Goal: Contribute content: Contribute content

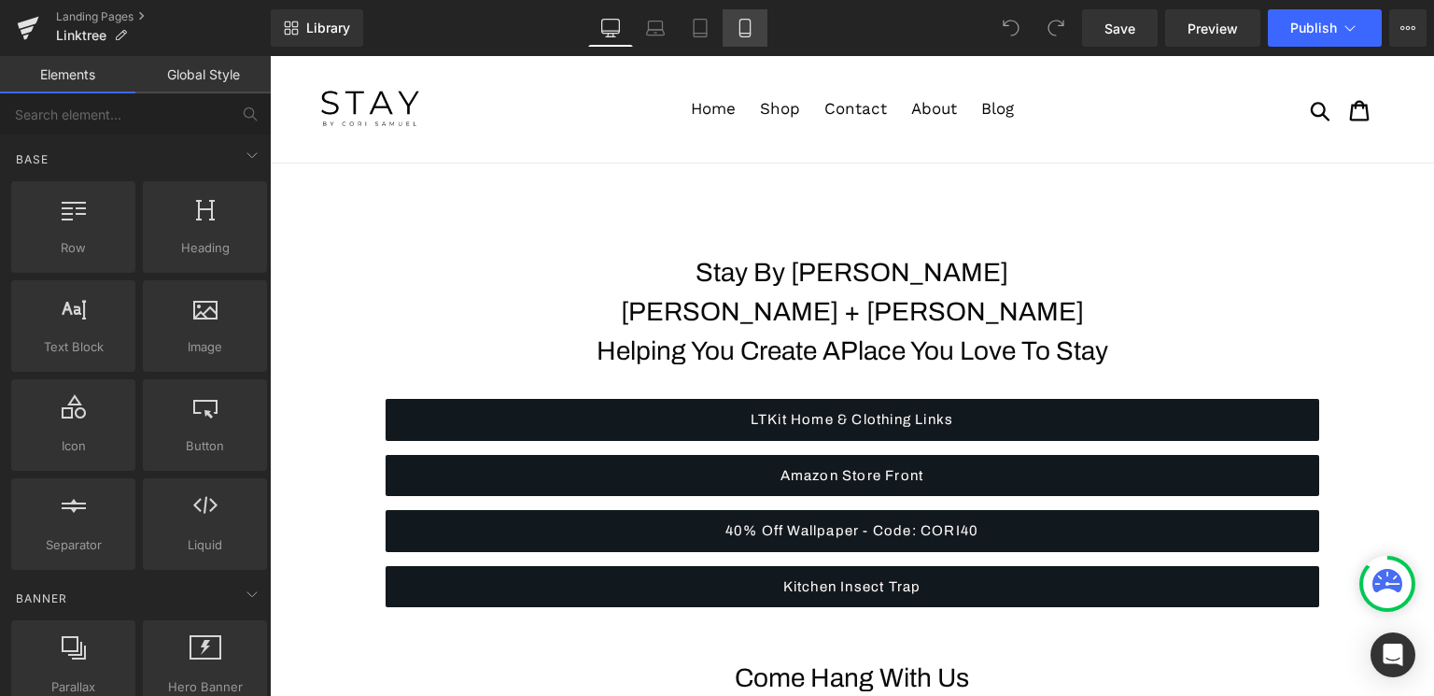
click at [742, 37] on link "Mobile" at bounding box center [745, 27] width 45 height 37
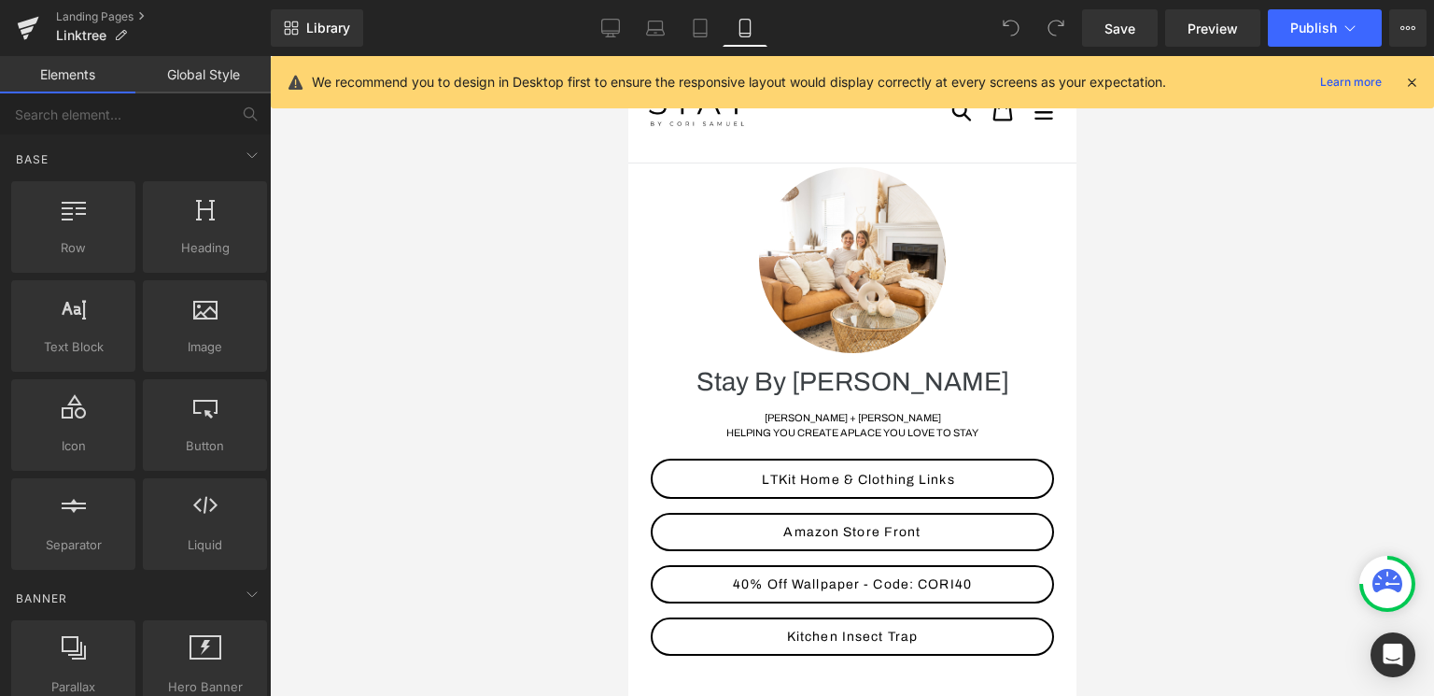
click at [1413, 85] on icon at bounding box center [1411, 82] width 17 height 17
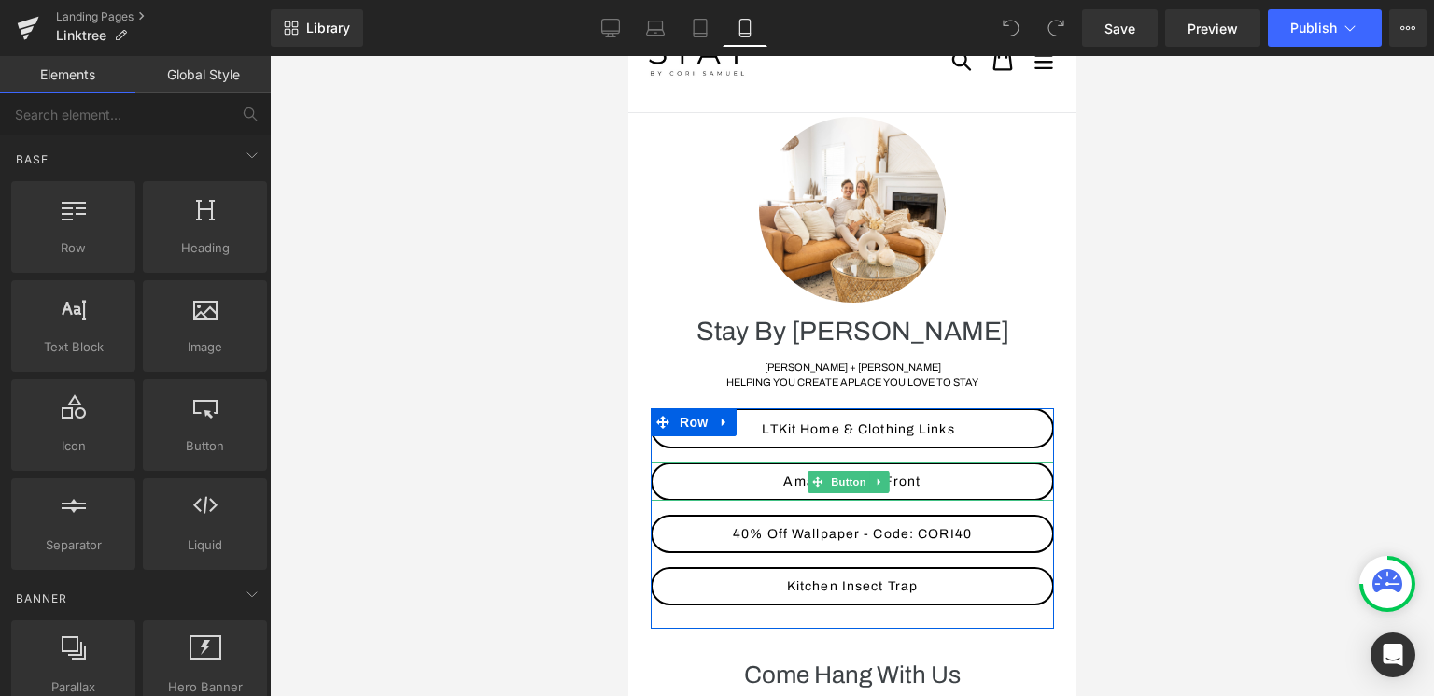
scroll to position [77, 0]
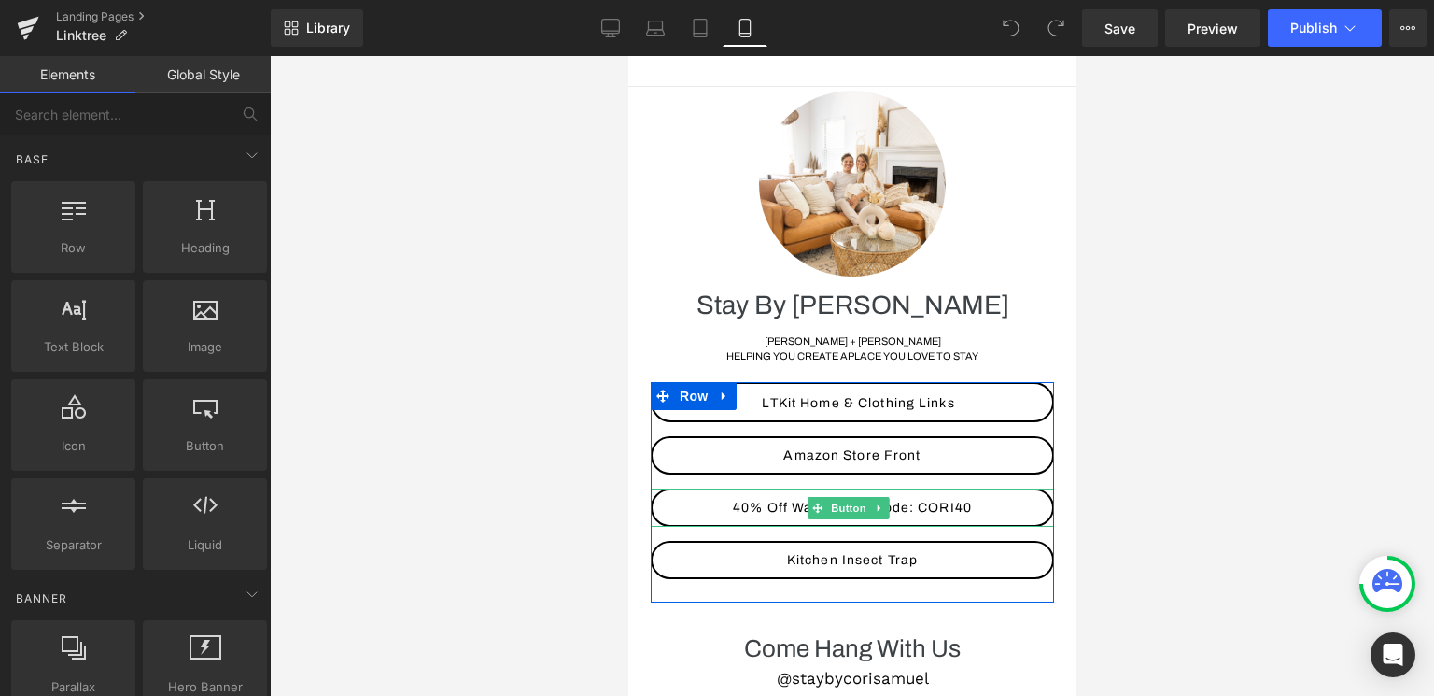
click at [953, 508] on span "40% Off Wallpaper - Code: CORI40" at bounding box center [851, 507] width 239 height 14
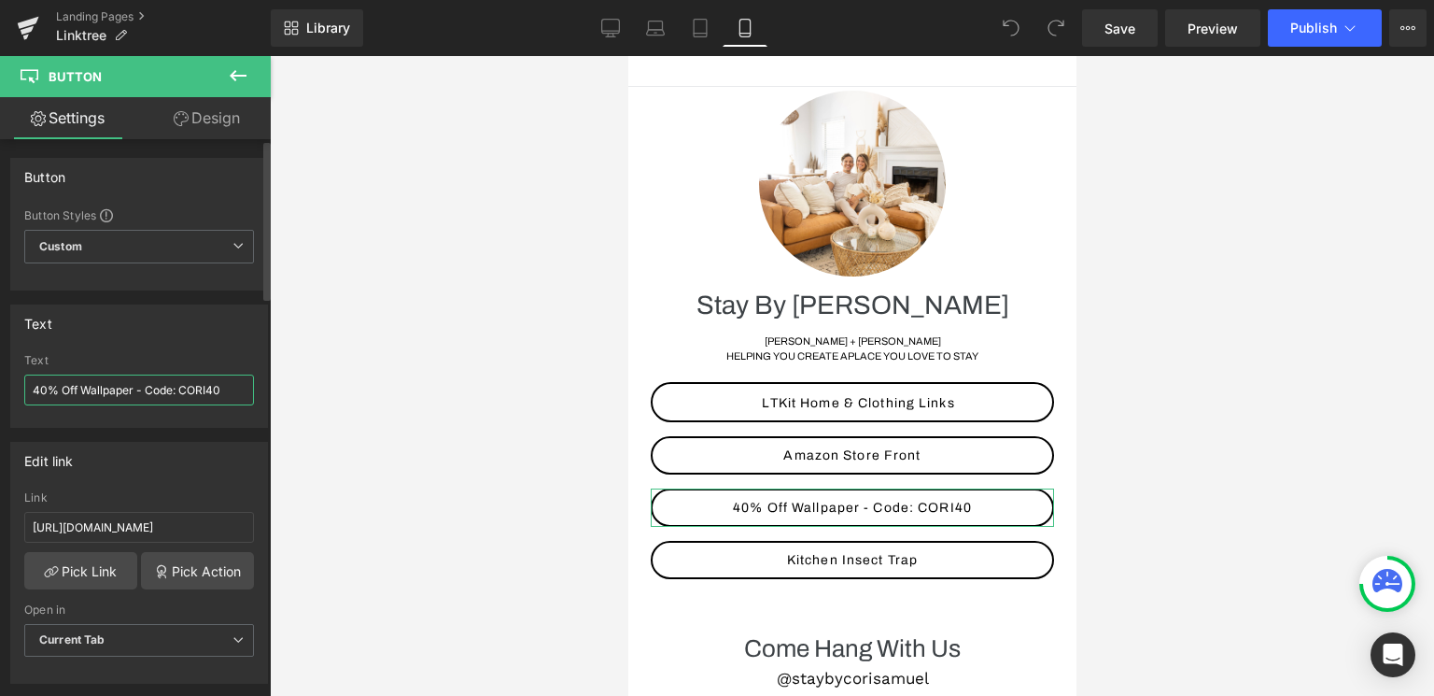
click at [225, 394] on input "40% Off Wallpaper - Code: CORI40" at bounding box center [139, 389] width 230 height 31
type input "A"
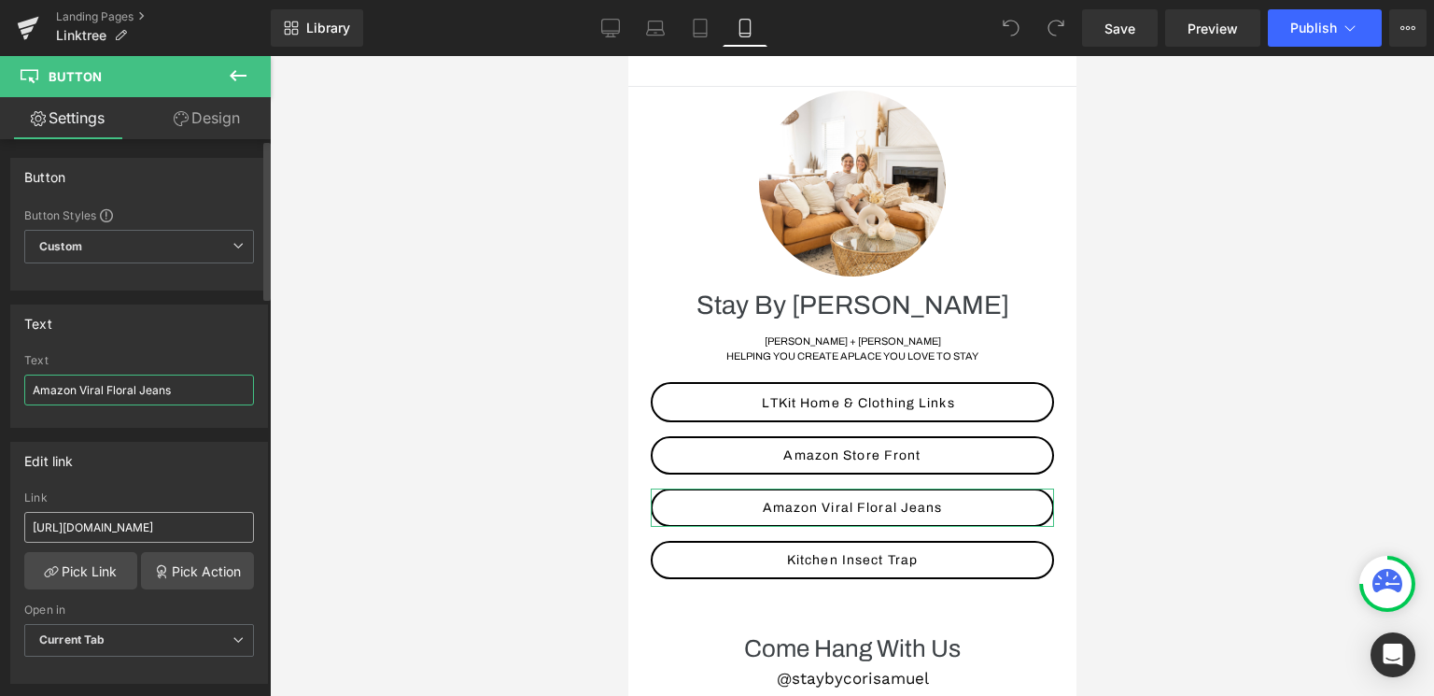
type input "Amazon Viral Floral Jeans"
click at [149, 528] on input "https://wallblush.com/?rfsn=8043793.52893d6" at bounding box center [139, 527] width 230 height 31
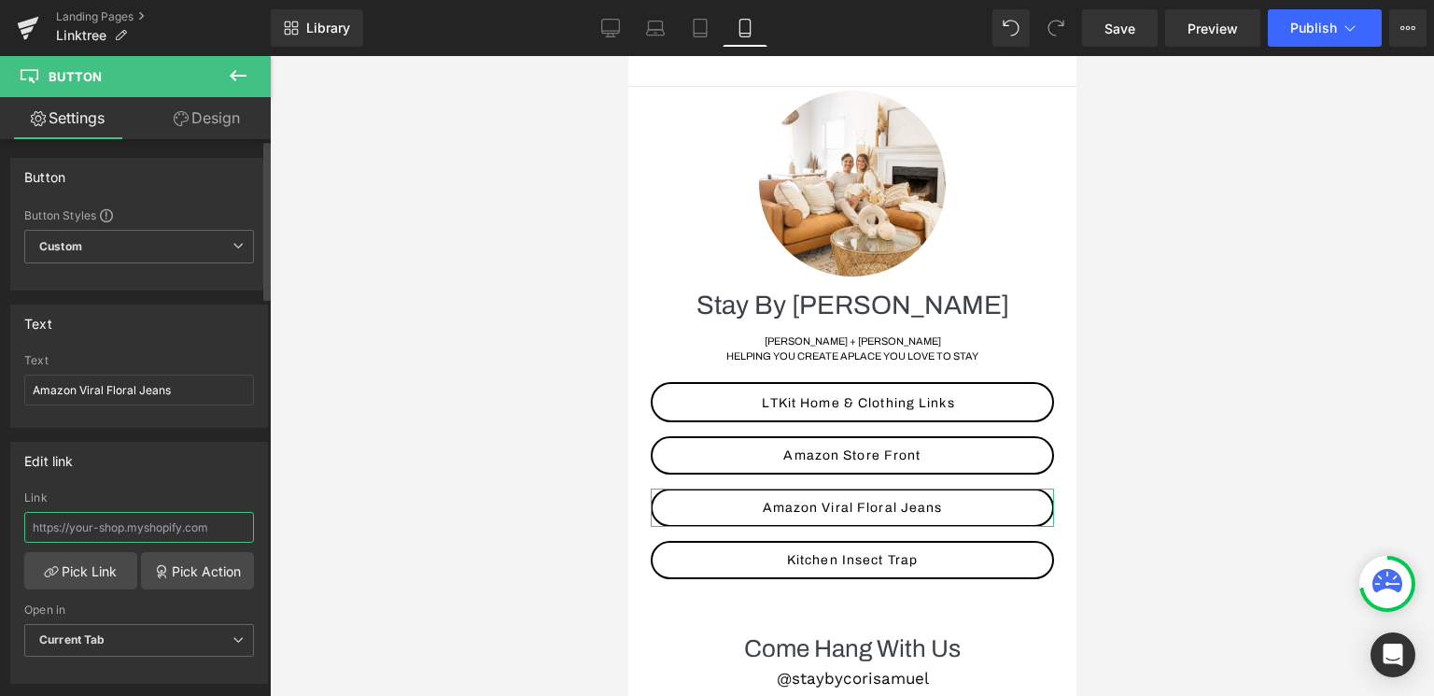
paste input "https://liketk.it/5jQdl"
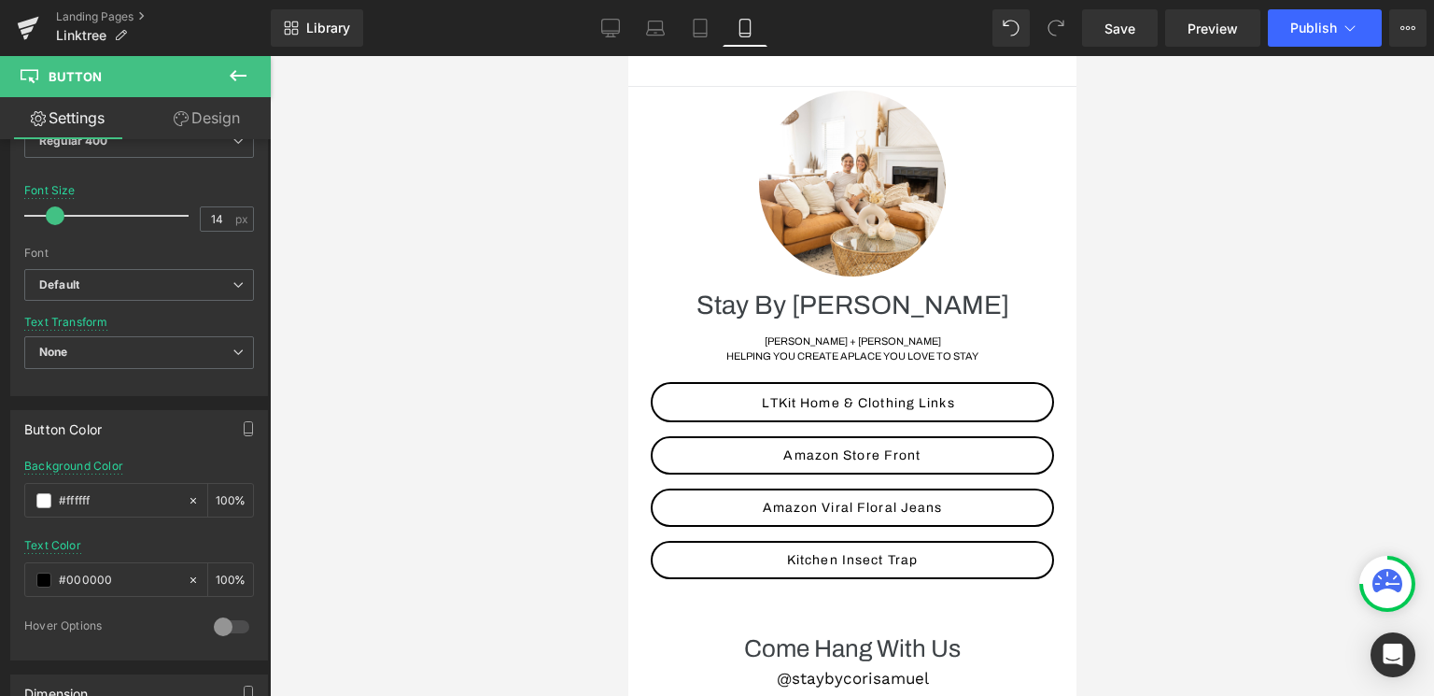
scroll to position [645, 0]
type input "https://liketk.it/5jQdl"
click at [1339, 19] on button "Publish" at bounding box center [1325, 27] width 114 height 37
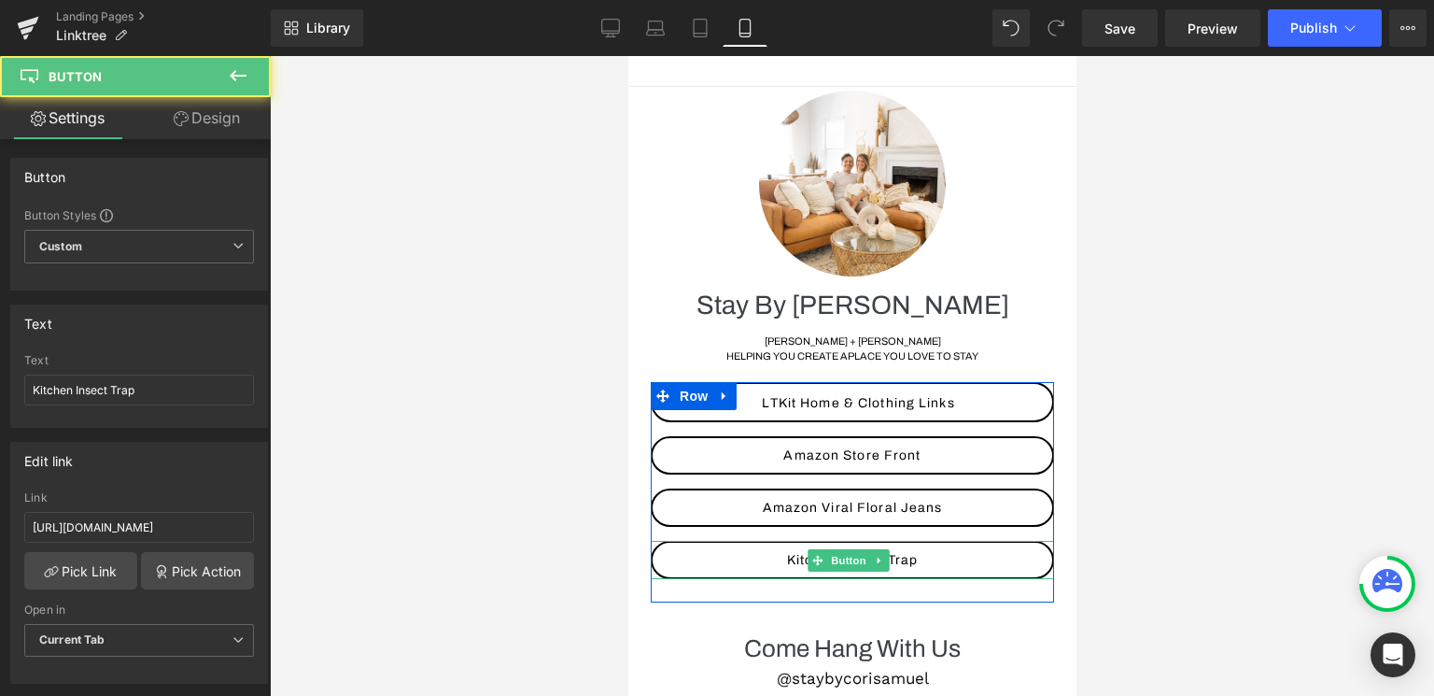
click at [794, 553] on span "Kitchen Insect Trap" at bounding box center [851, 560] width 131 height 14
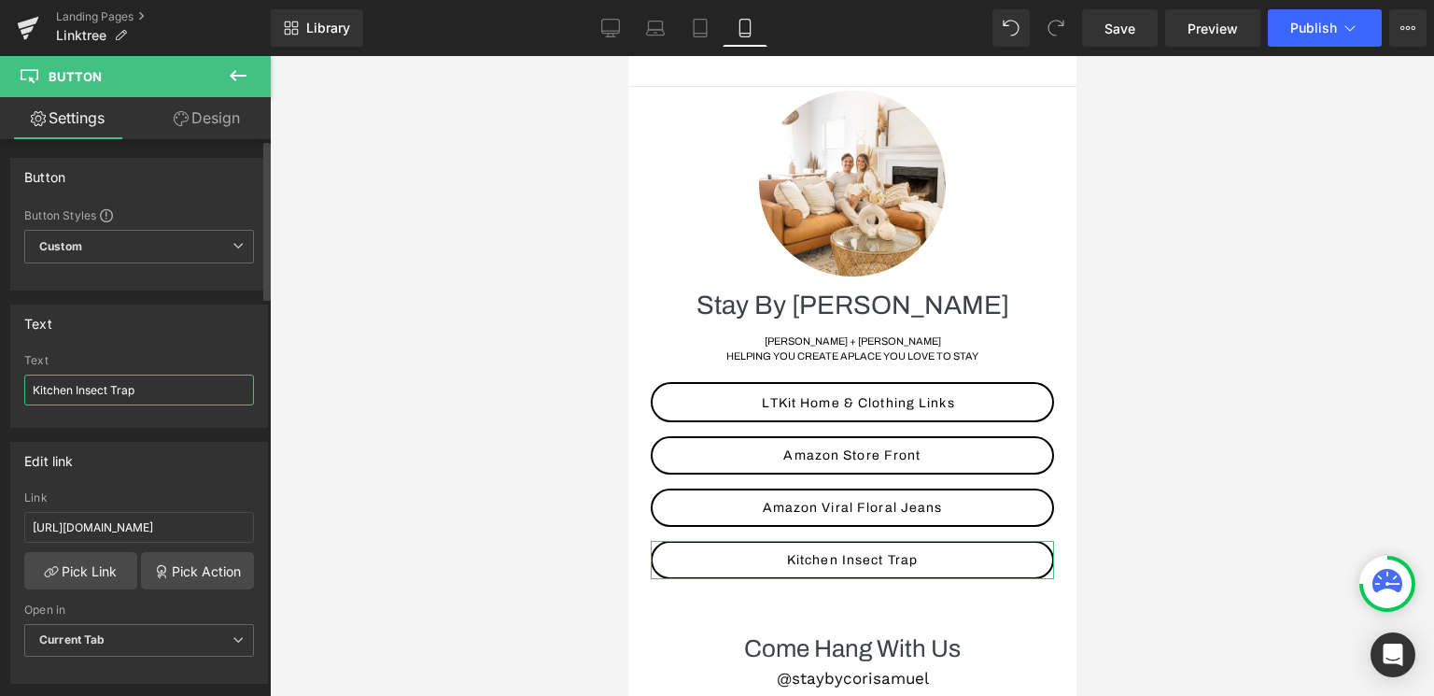
click at [158, 387] on input "Kitchen Insect Trap" at bounding box center [139, 389] width 230 height 31
type input "Favorite Dresses For Fall"
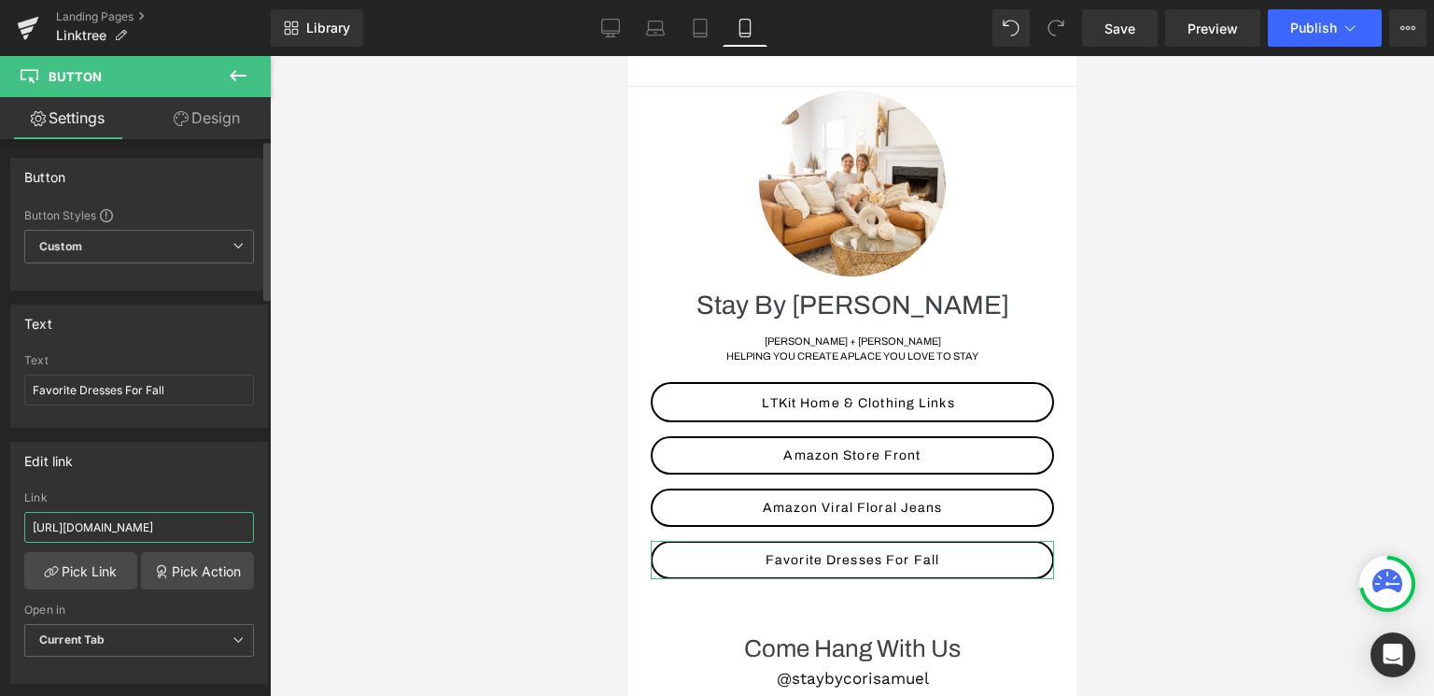
click at [143, 526] on input "http://www.mnpa6gtrk.com/NTPL4KS/2DSWL49P/?uid=27032" at bounding box center [139, 527] width 230 height 31
paste input "s://liketk.it/5mJst"
type input "[URL][DOMAIN_NAME]"
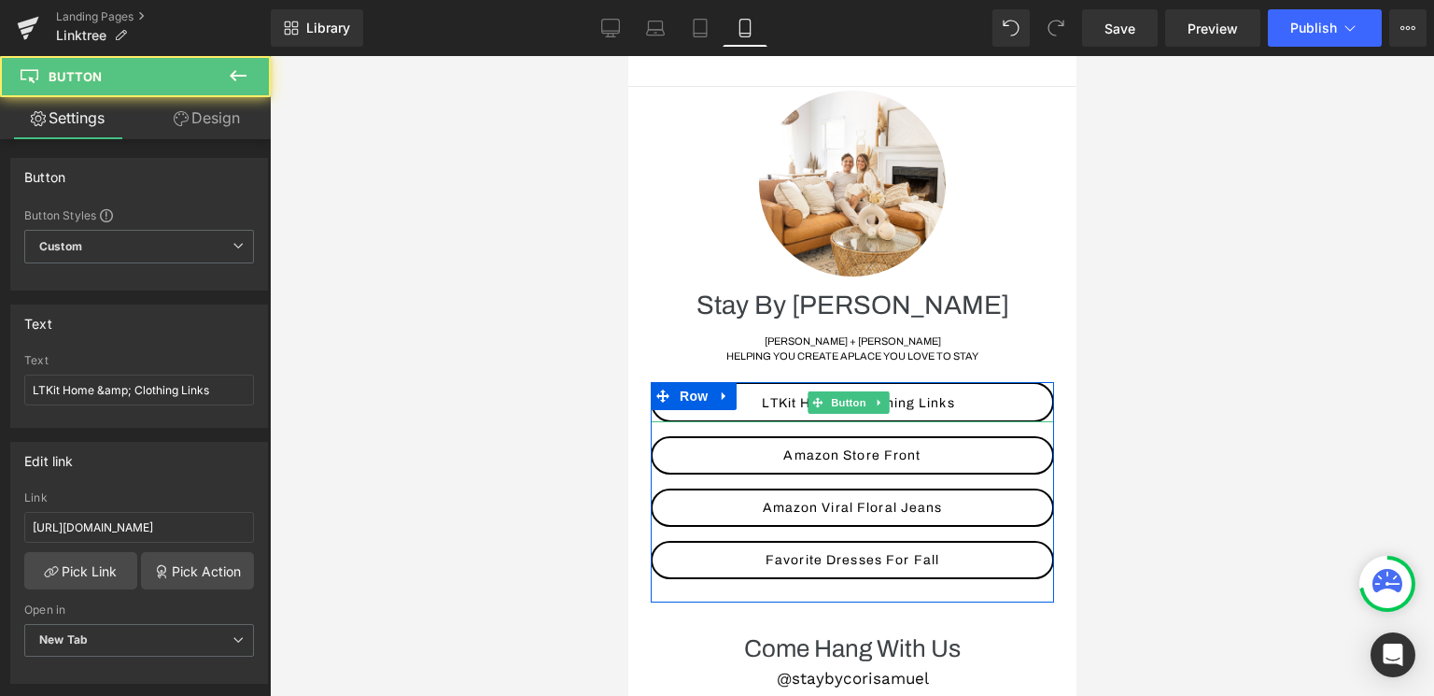
click at [982, 405] on link "LTKit Home & Clothing Links" at bounding box center [851, 402] width 403 height 40
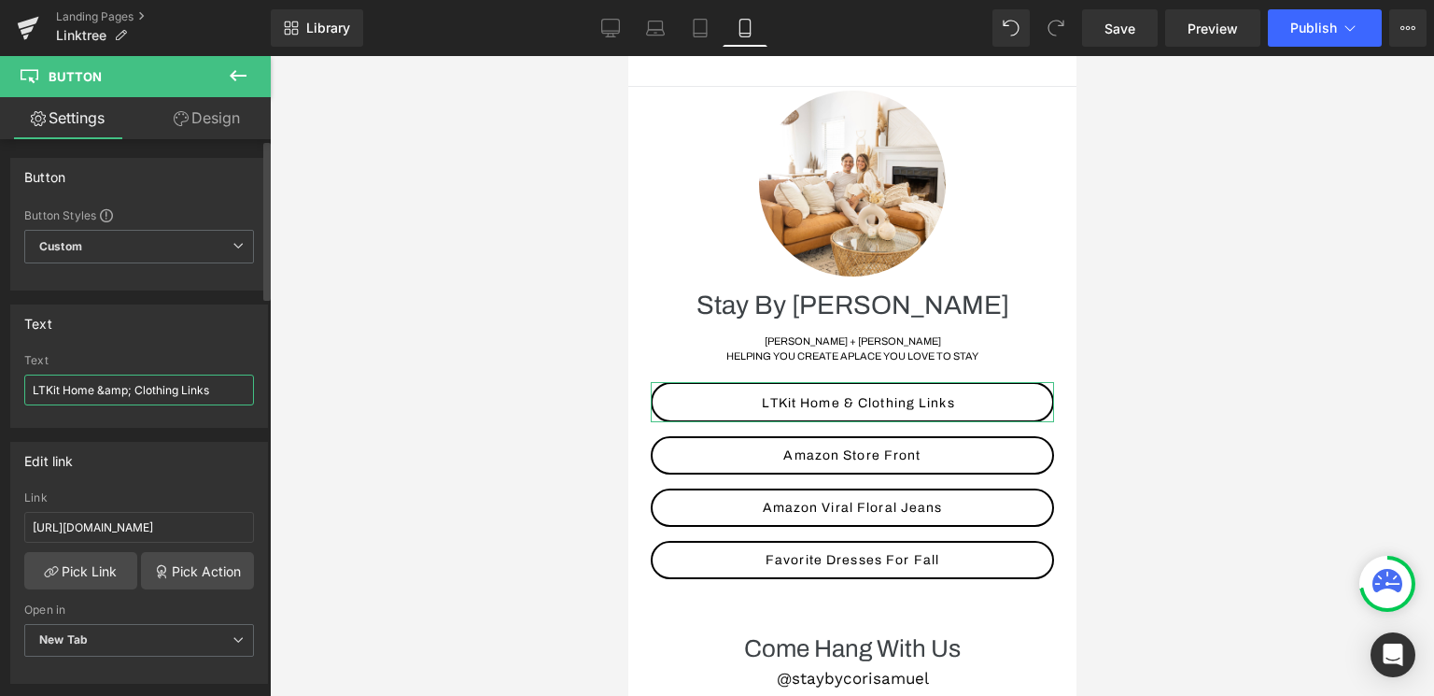
click at [63, 390] on input "LTKit Home &amp; Clothing Links" at bounding box center [139, 389] width 230 height 31
click at [127, 387] on input "LTK Home &amp; Clothing Links" at bounding box center [139, 389] width 230 height 31
click at [170, 392] on input "LTK Clothing Links" at bounding box center [139, 389] width 230 height 31
click at [52, 395] on input "LTK Clothing + Home Links" at bounding box center [139, 389] width 230 height 31
click at [200, 392] on input "LTKit Clothing + Home Links" at bounding box center [139, 389] width 230 height 31
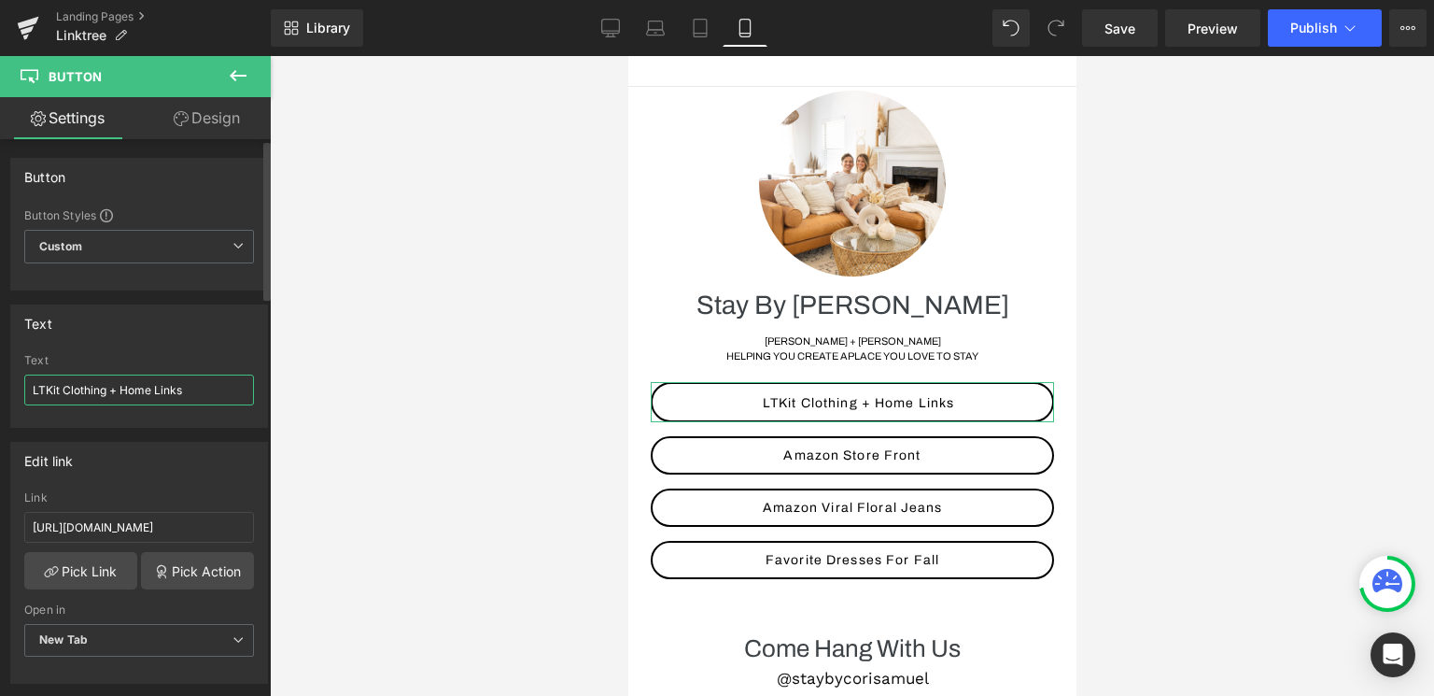
click at [200, 392] on input "LTKit Clothing + Home Links" at bounding box center [139, 389] width 230 height 31
type input "S"
type input "Like To Know It- Clothing + Home Links"
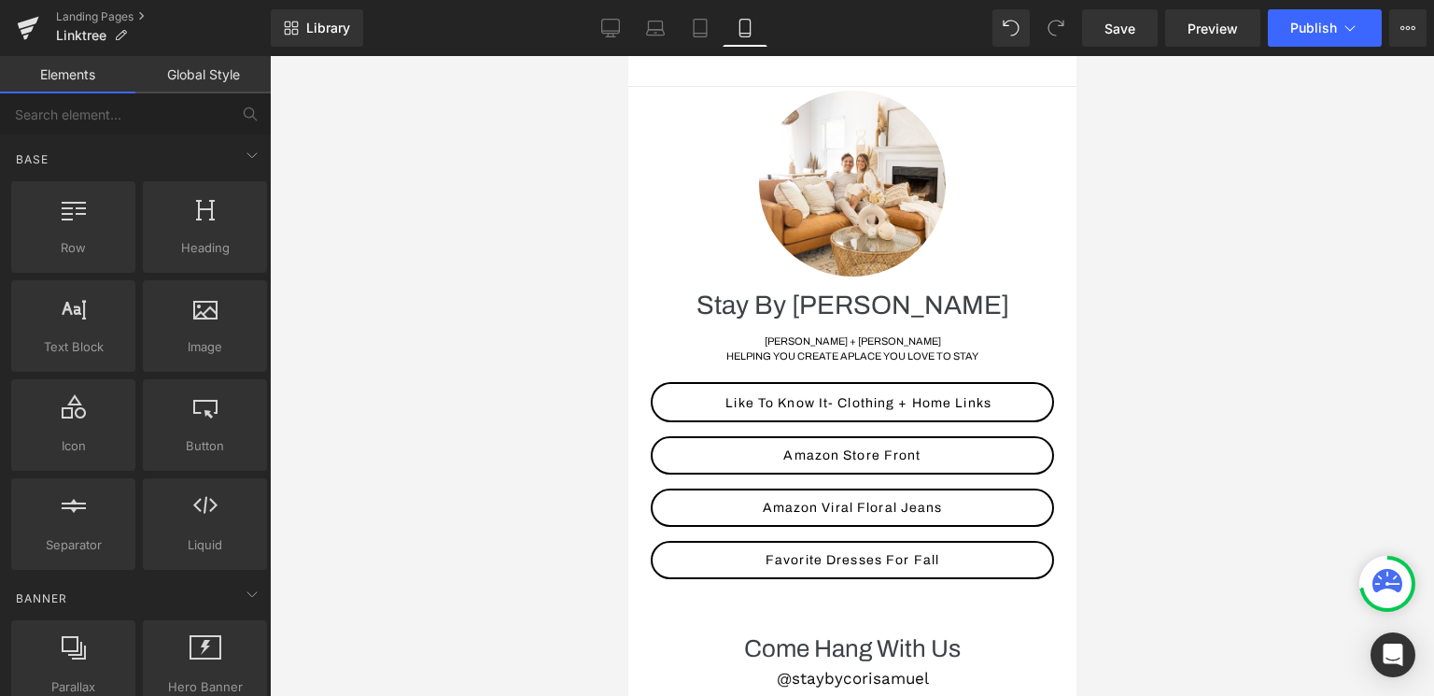
click at [545, 451] on div at bounding box center [852, 376] width 1164 height 640
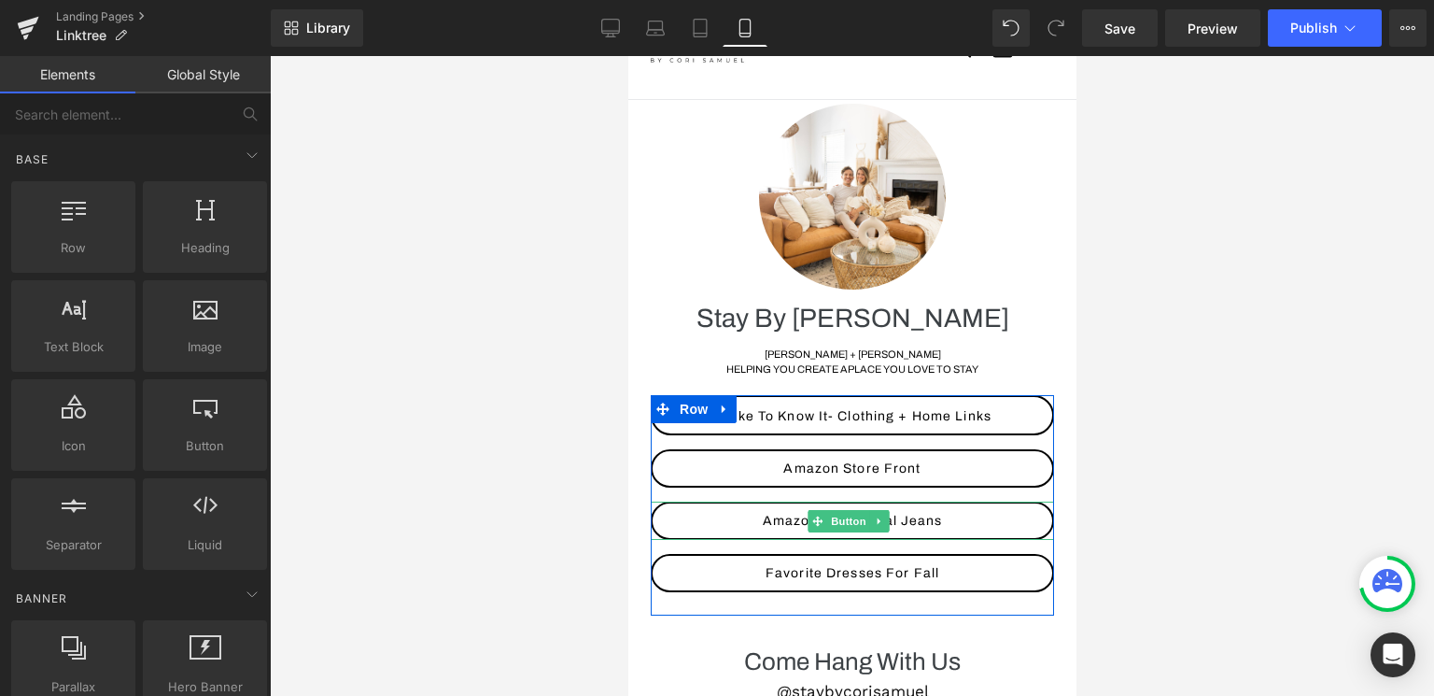
scroll to position [94, 0]
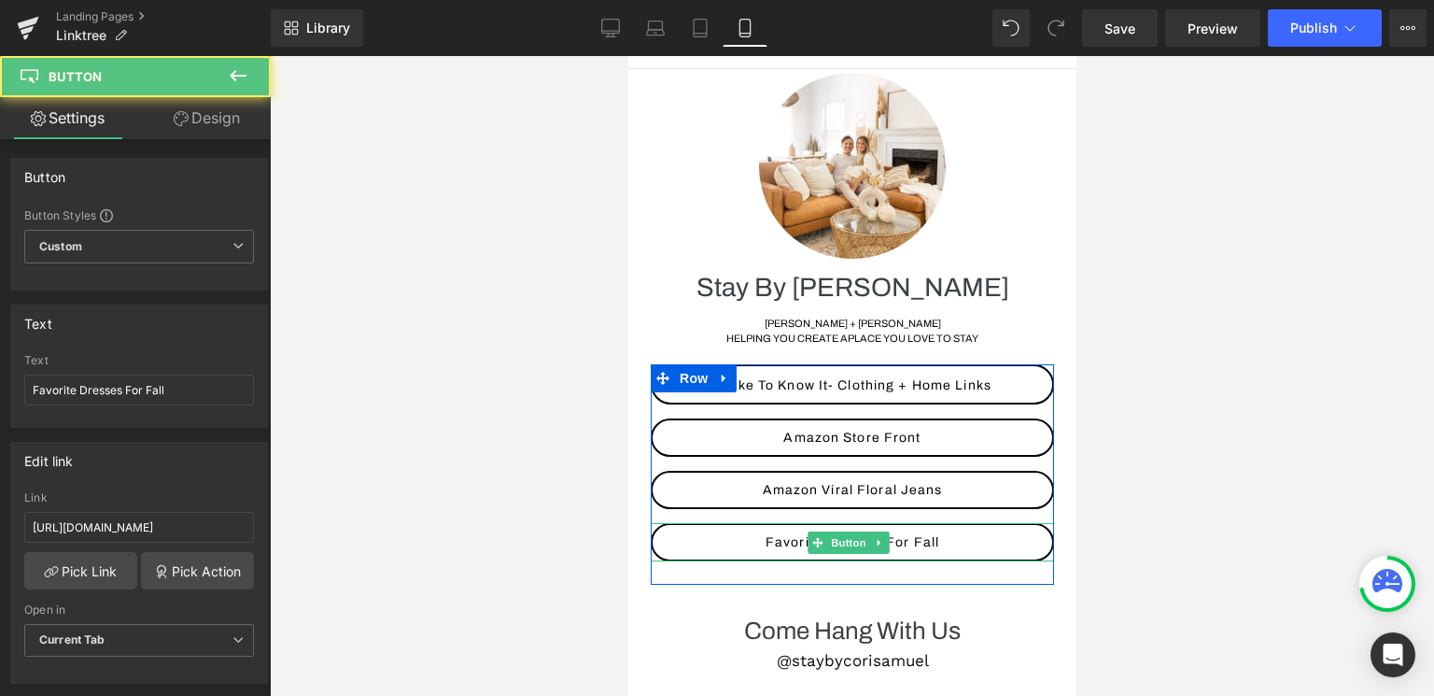
click at [748, 543] on link "Favorite Dresses For Fall" at bounding box center [851, 542] width 403 height 38
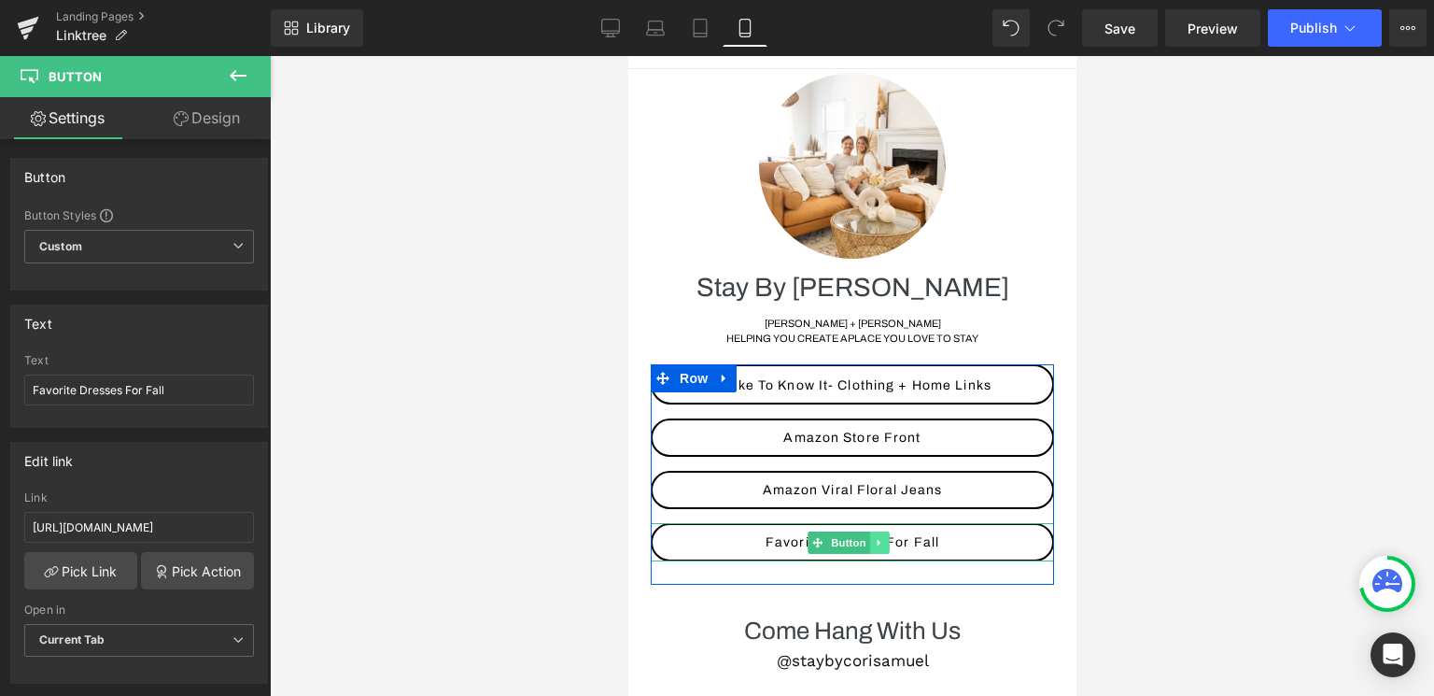
click at [880, 542] on icon at bounding box center [879, 542] width 10 height 11
click at [874, 542] on icon at bounding box center [870, 542] width 10 height 10
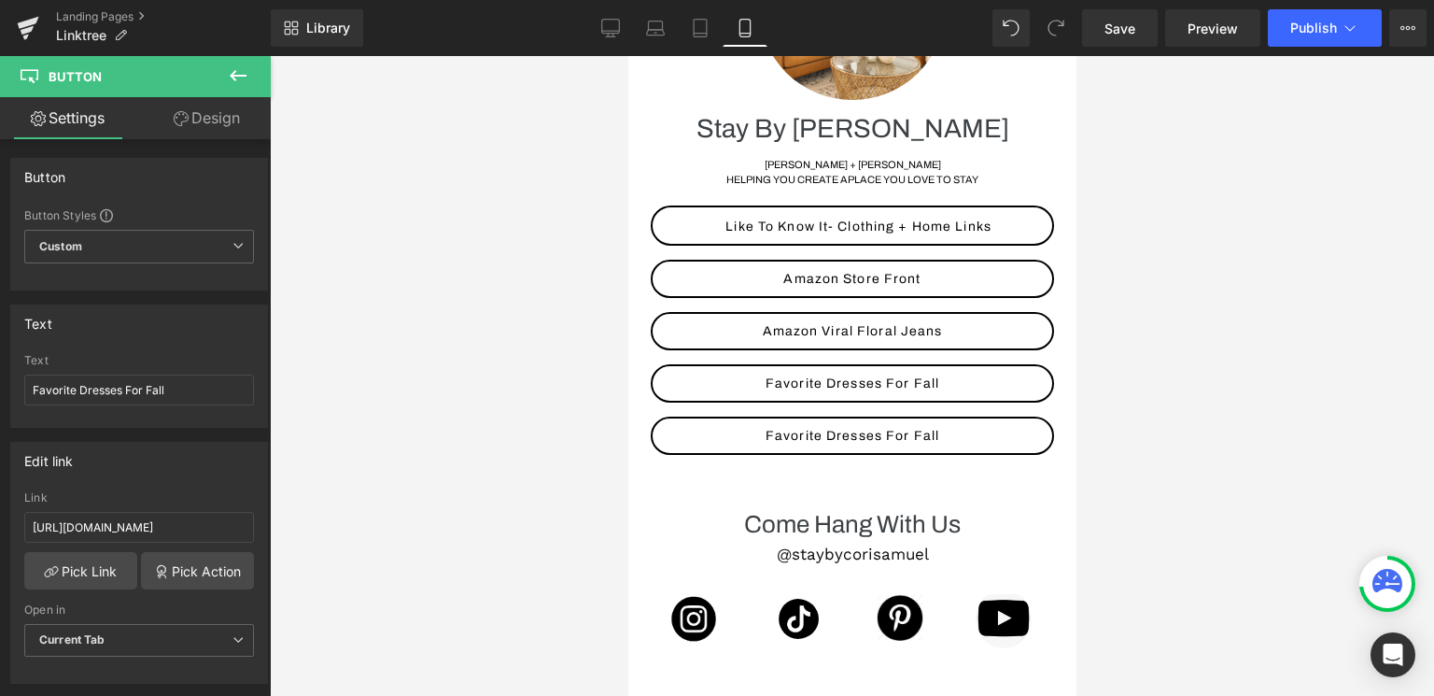
scroll to position [258, 0]
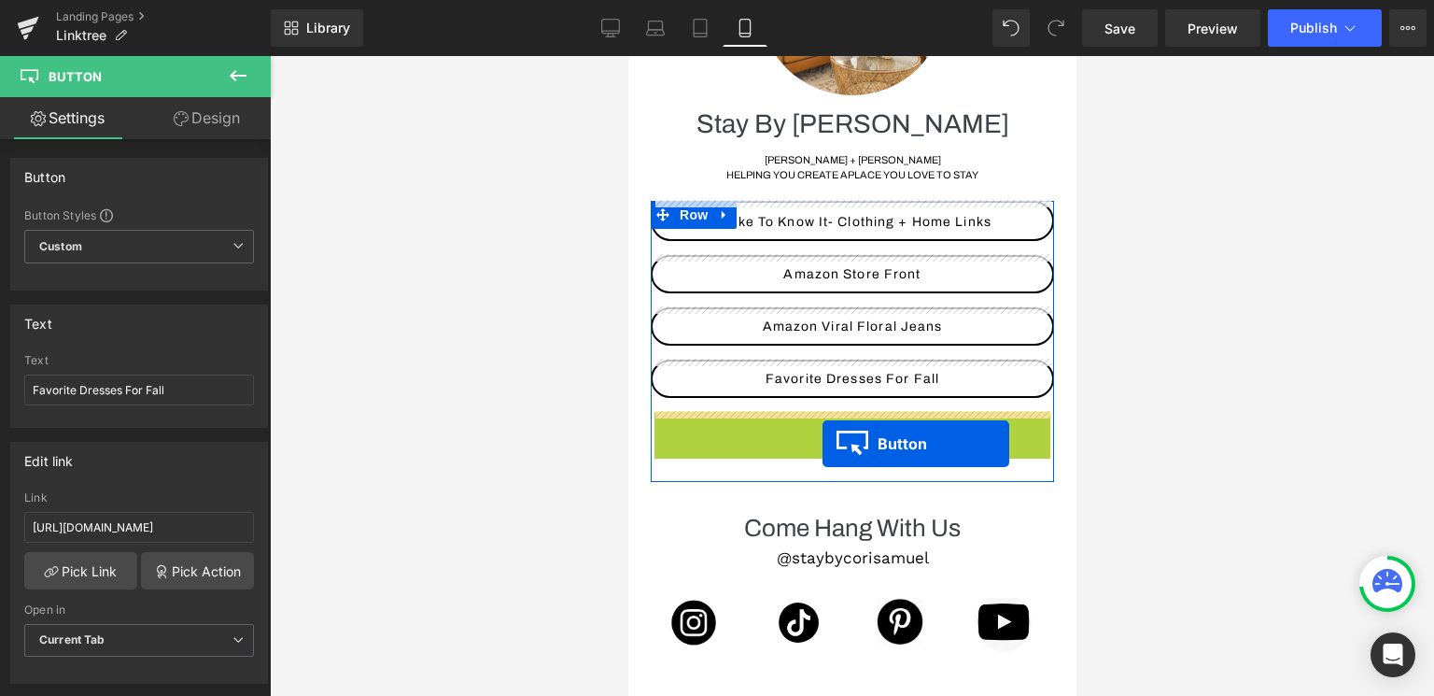
drag, startPoint x: 823, startPoint y: 433, endPoint x: 822, endPoint y: 443, distance: 10.3
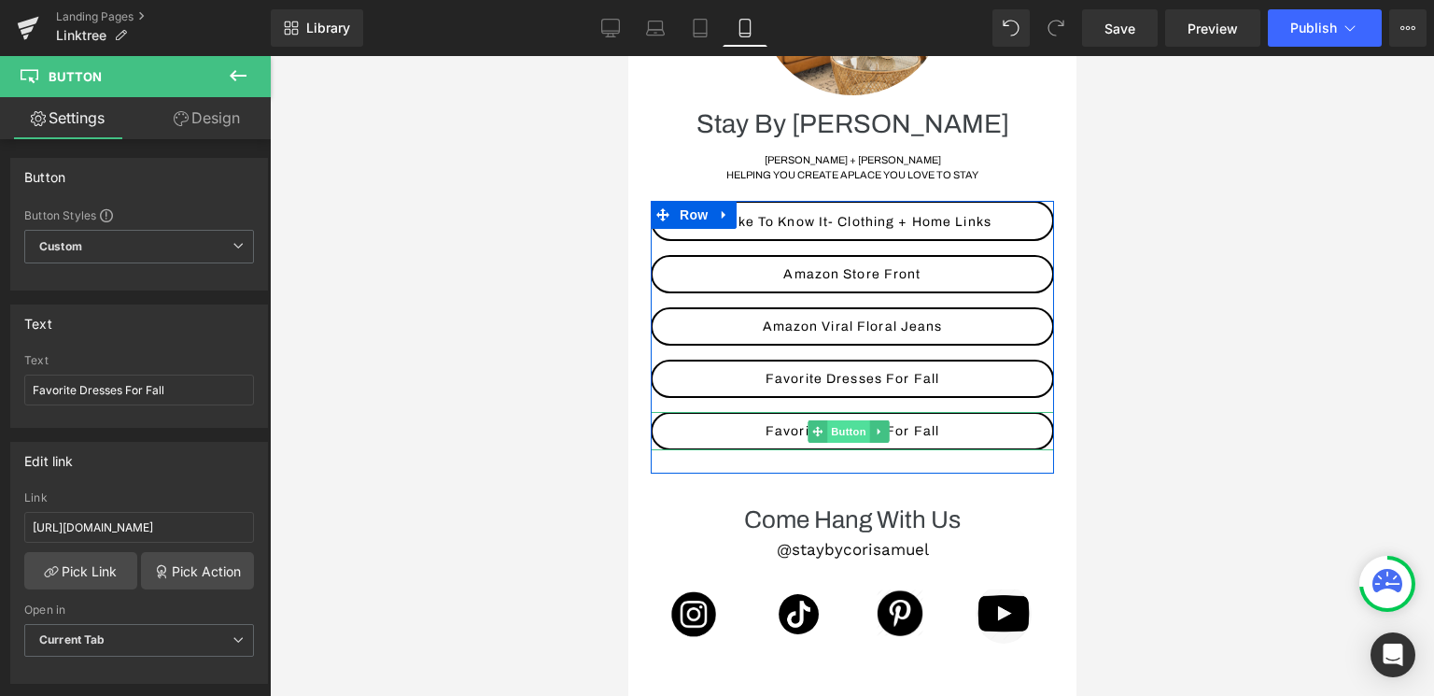
click at [838, 434] on span "Button" at bounding box center [848, 431] width 43 height 22
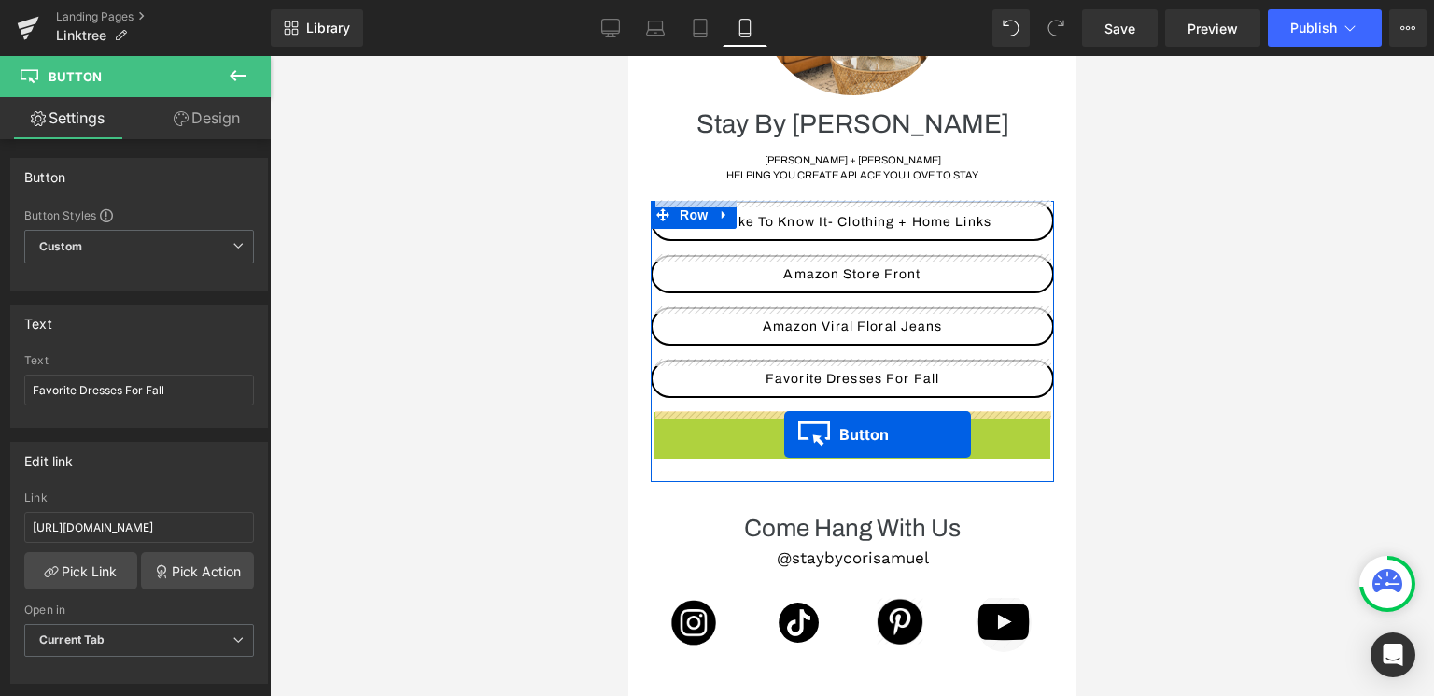
drag, startPoint x: 838, startPoint y: 434, endPoint x: 783, endPoint y: 434, distance: 54.2
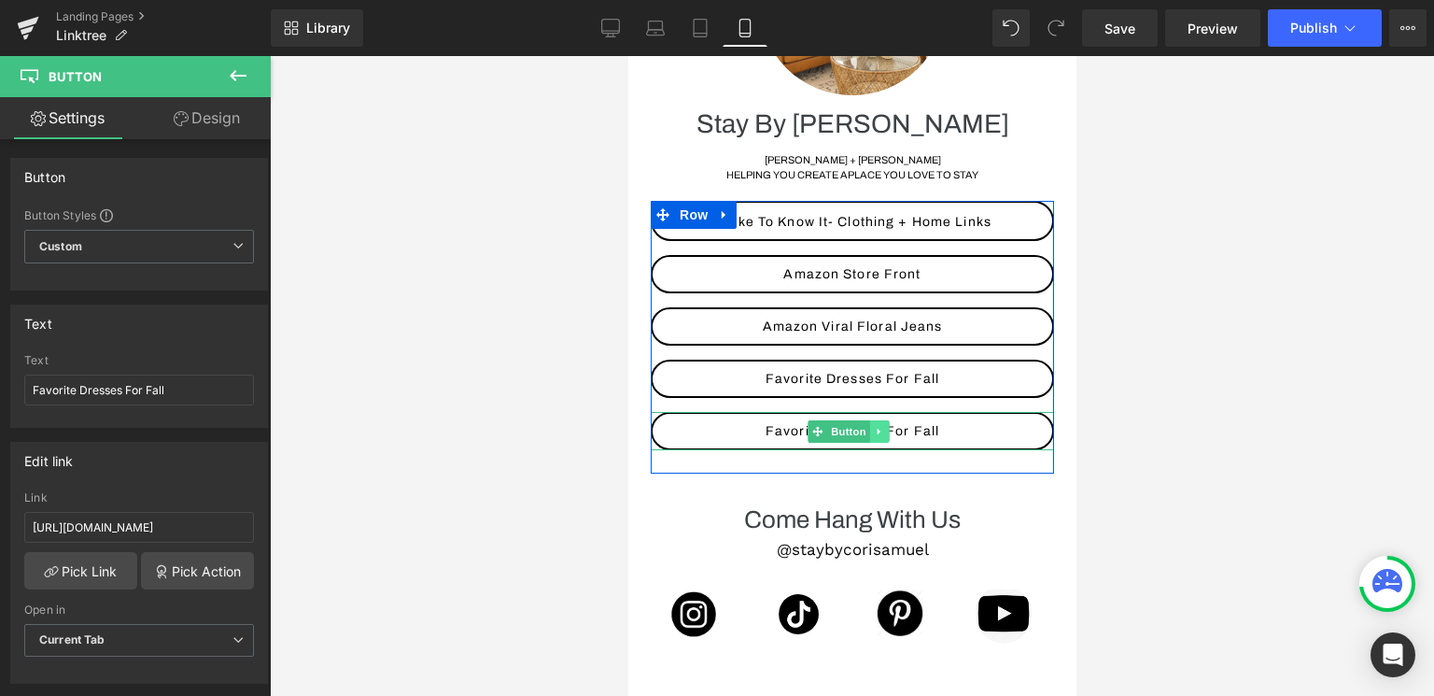
click at [879, 436] on icon at bounding box center [879, 431] width 10 height 11
click at [831, 432] on span "Button" at bounding box center [848, 432] width 43 height 22
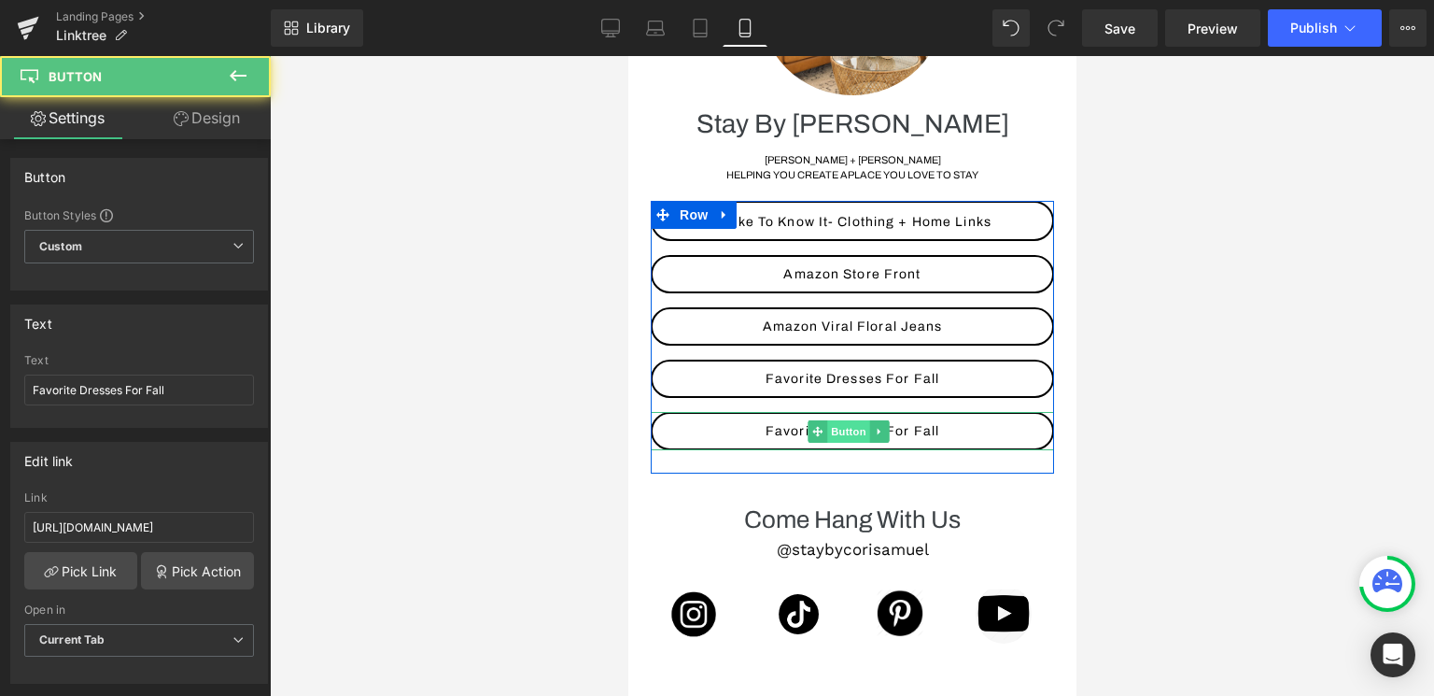
click at [840, 431] on span "Button" at bounding box center [848, 431] width 43 height 22
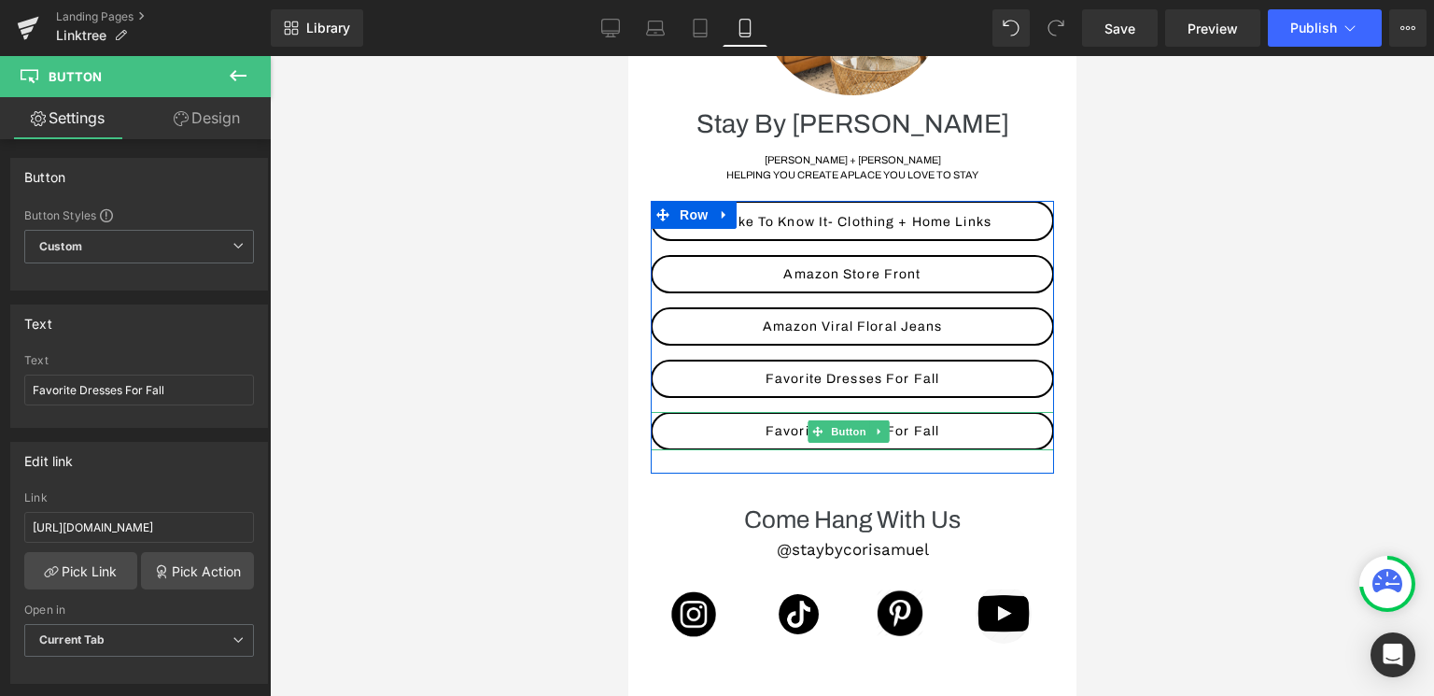
click at [777, 430] on span "Favorite Dresses For Fall" at bounding box center [852, 431] width 174 height 14
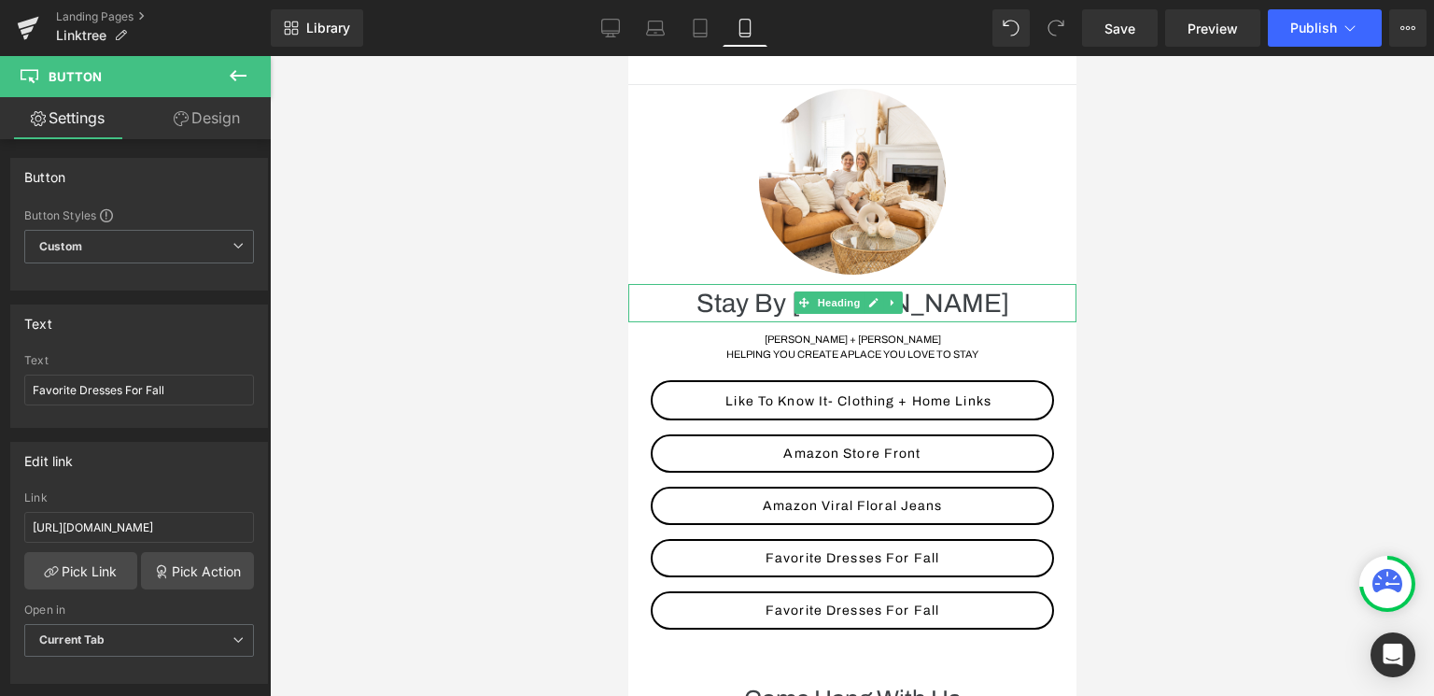
scroll to position [16, 0]
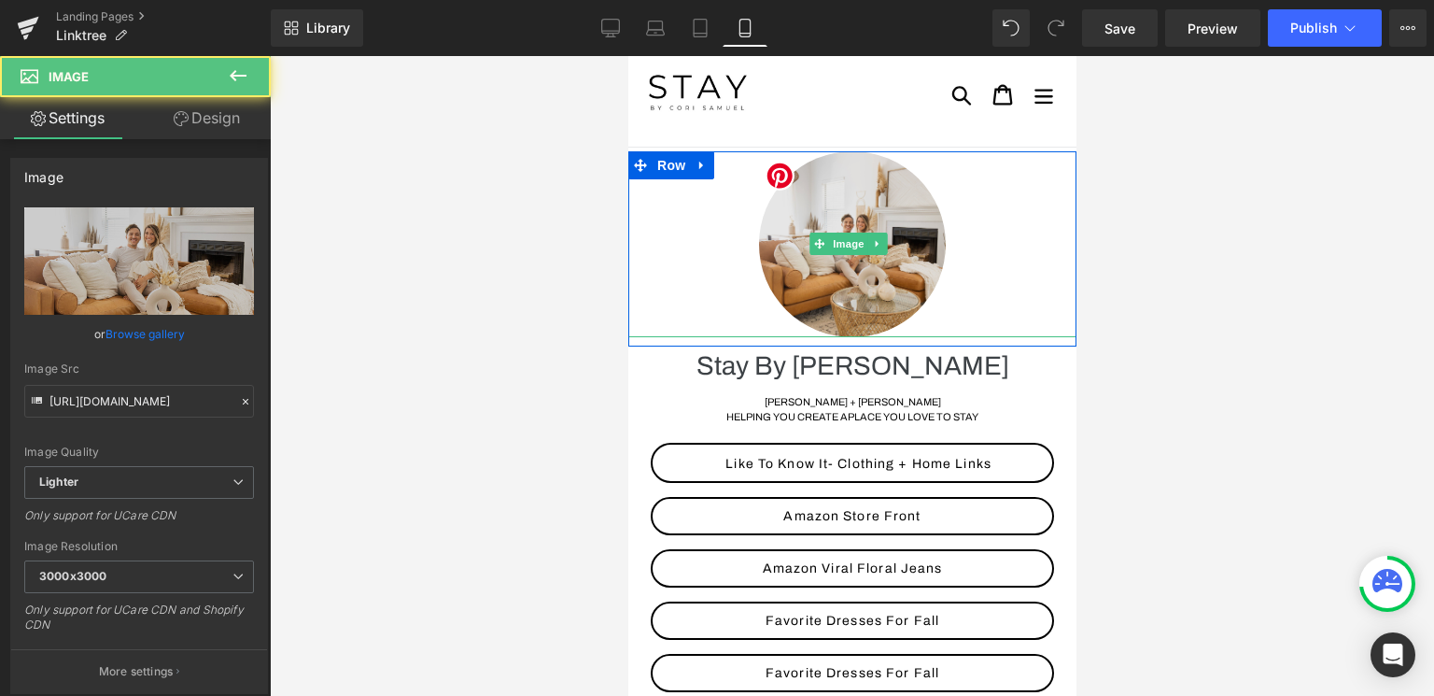
click at [845, 216] on img at bounding box center [851, 244] width 187 height 186
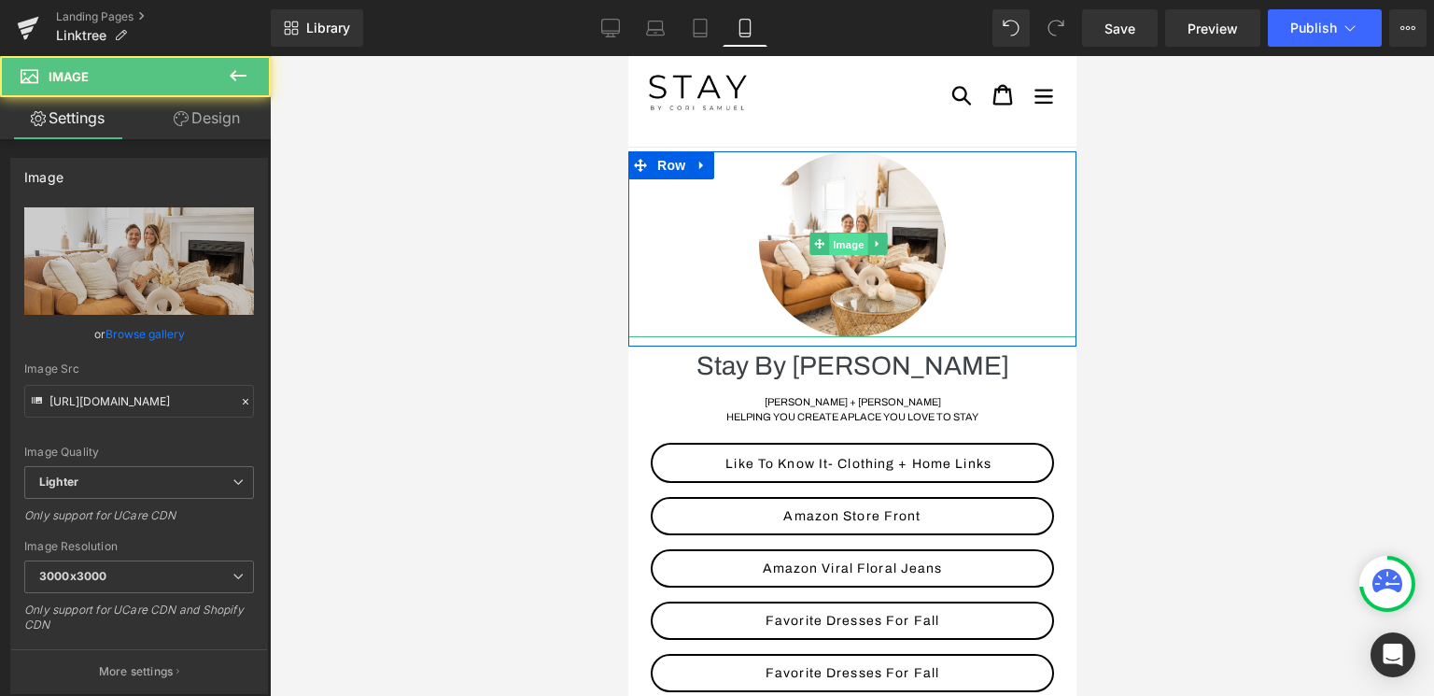
click at [843, 252] on span "Image" at bounding box center [847, 244] width 39 height 22
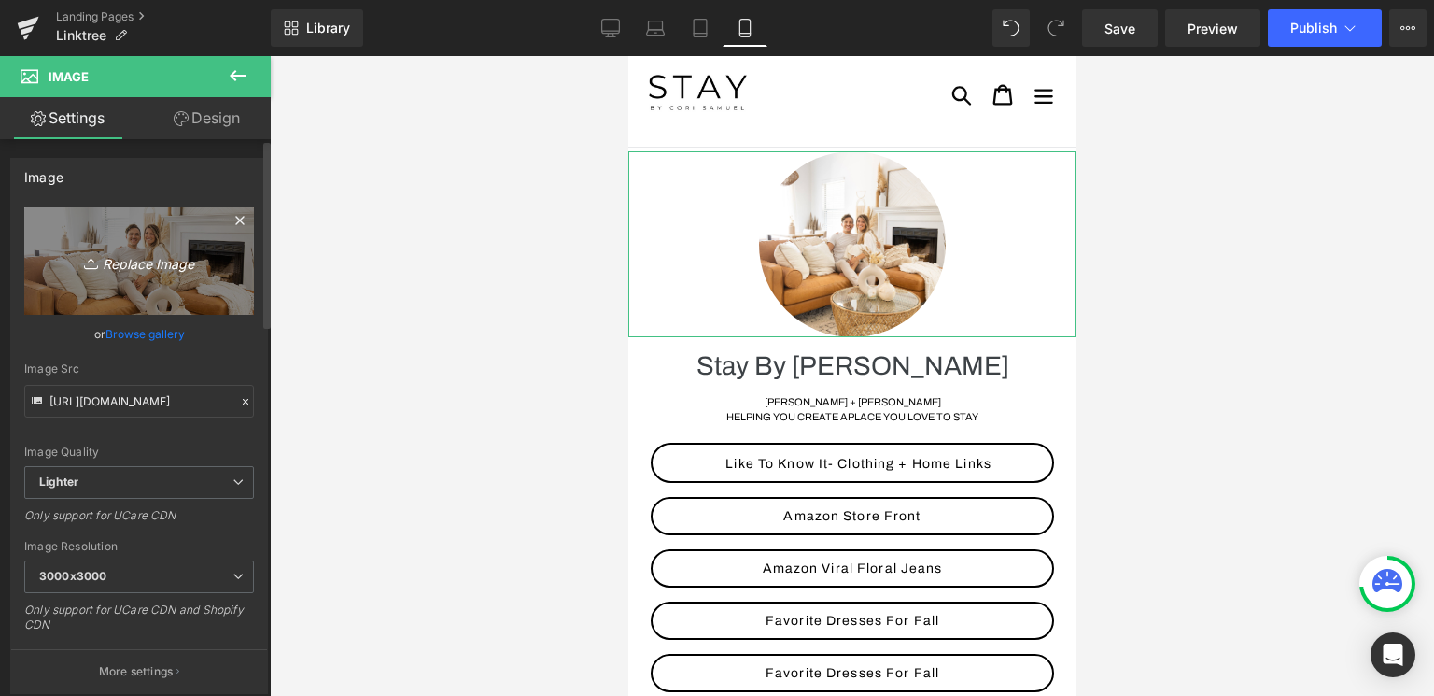
click at [145, 266] on icon "Replace Image" at bounding box center [138, 260] width 149 height 23
type input "C:\fakepath\IMG_3621.JPG"
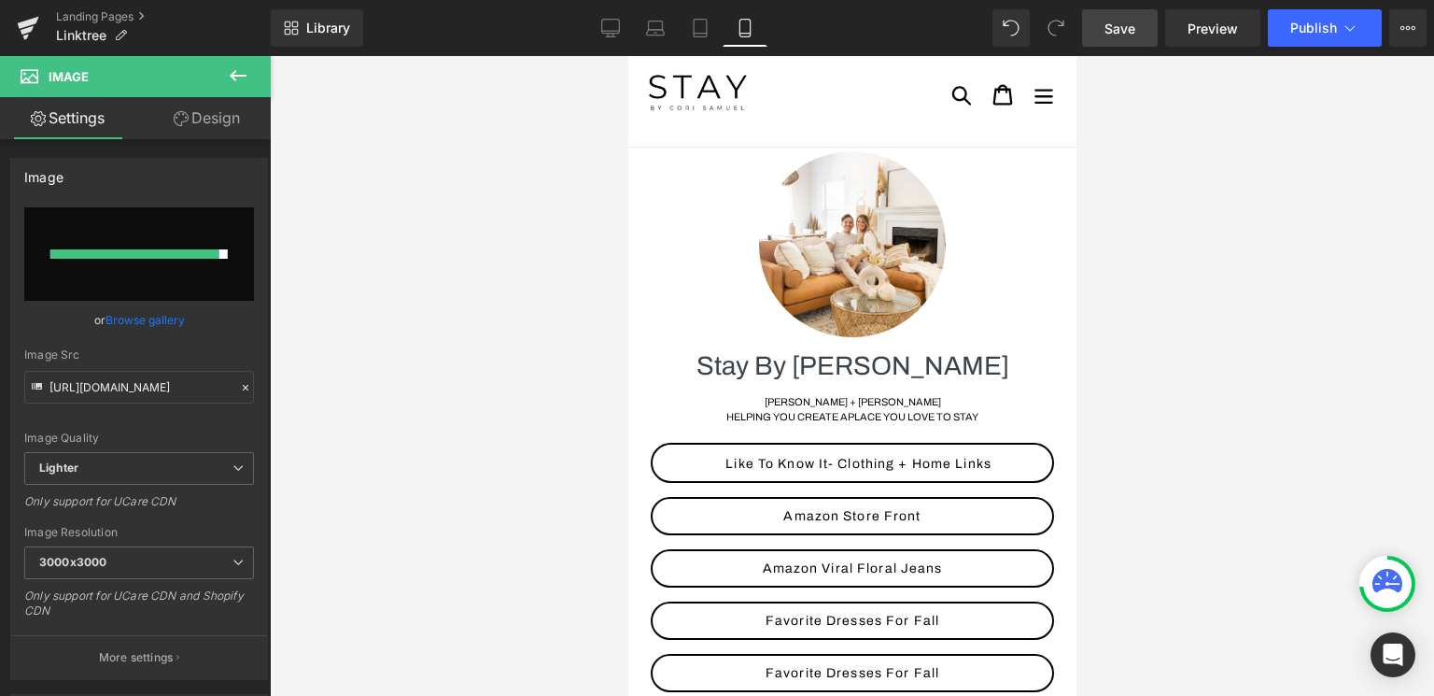
click at [1146, 38] on link "Save" at bounding box center [1120, 27] width 76 height 37
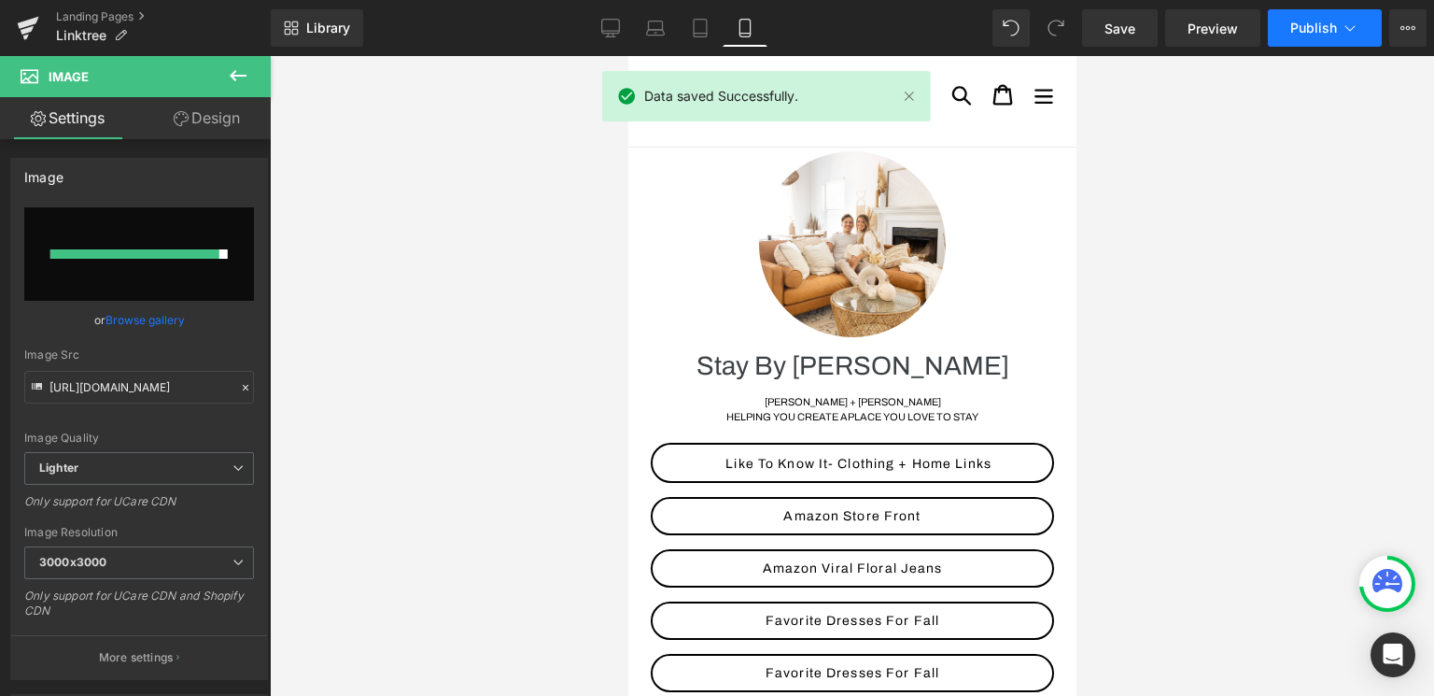
click at [1323, 30] on span "Publish" at bounding box center [1313, 28] width 47 height 15
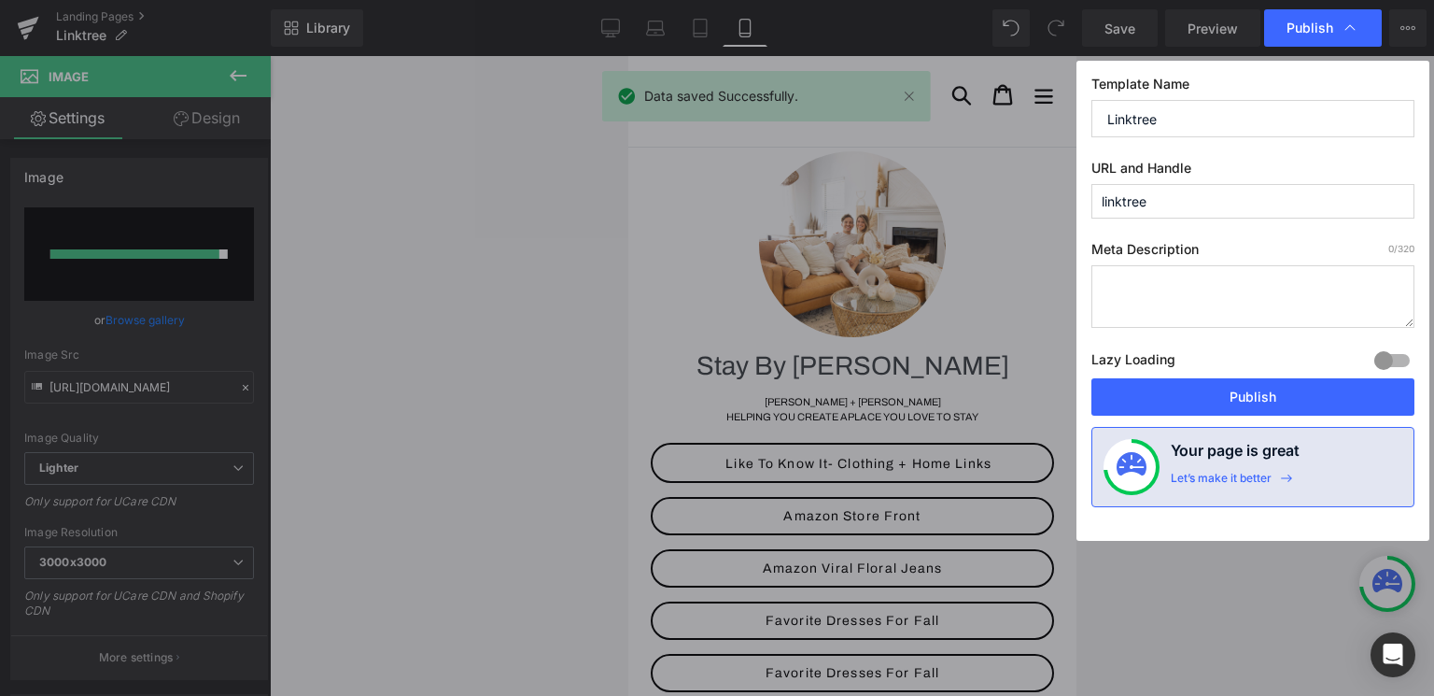
click at [1227, 374] on div "Lazy Loading Build Upgrade plan to unlock" at bounding box center [1252, 362] width 323 height 31
click at [1229, 387] on button "Publish" at bounding box center [1252, 396] width 323 height 37
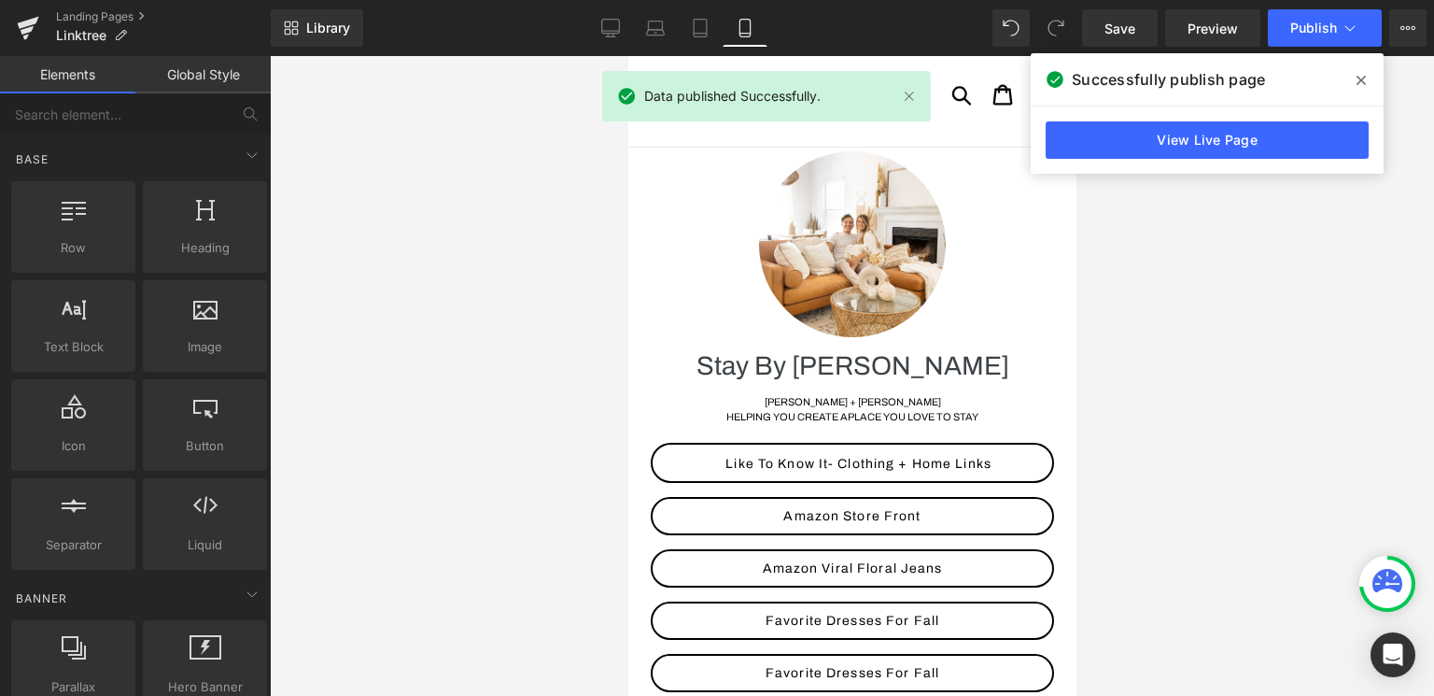
click at [1173, 318] on div at bounding box center [852, 376] width 1164 height 640
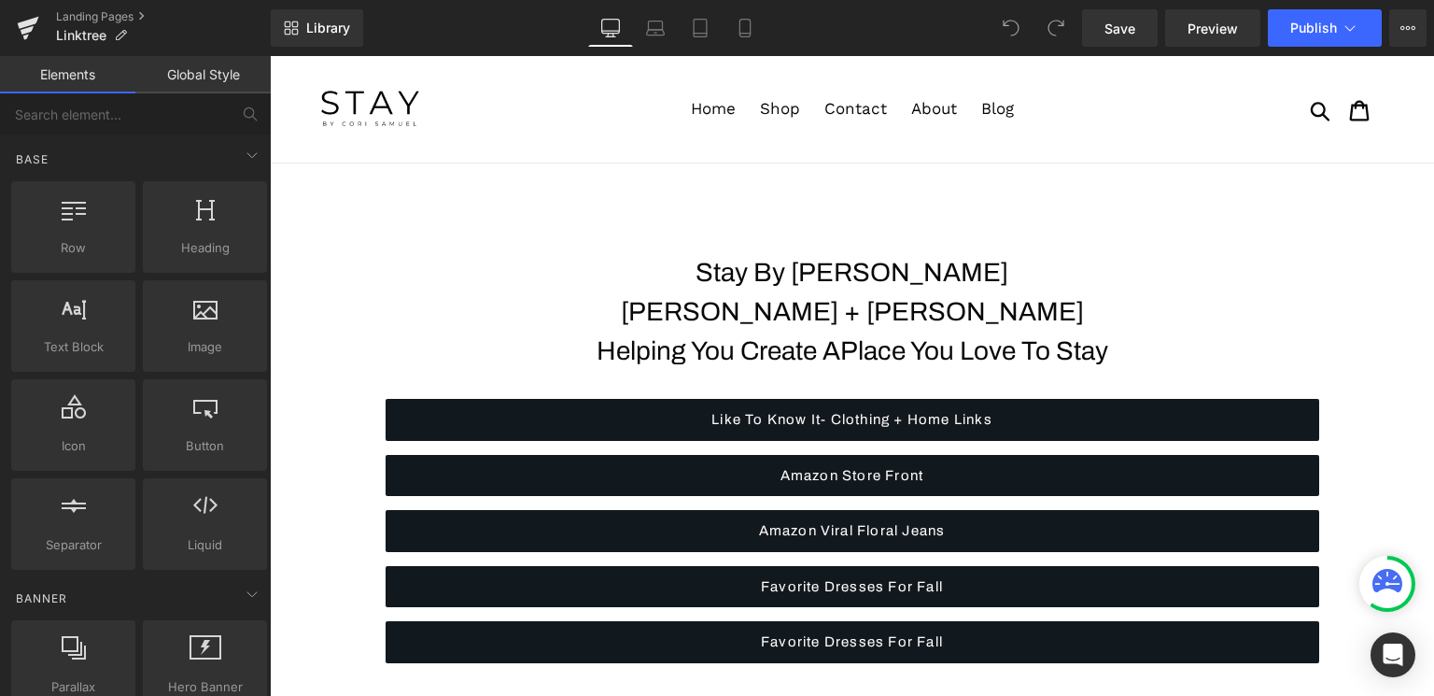
click at [770, 36] on div "Library Desktop Desktop Laptop Tablet Mobile Save Preview Publish Scheduled Vie…" at bounding box center [852, 27] width 1163 height 37
click at [766, 36] on link "Mobile" at bounding box center [745, 27] width 45 height 37
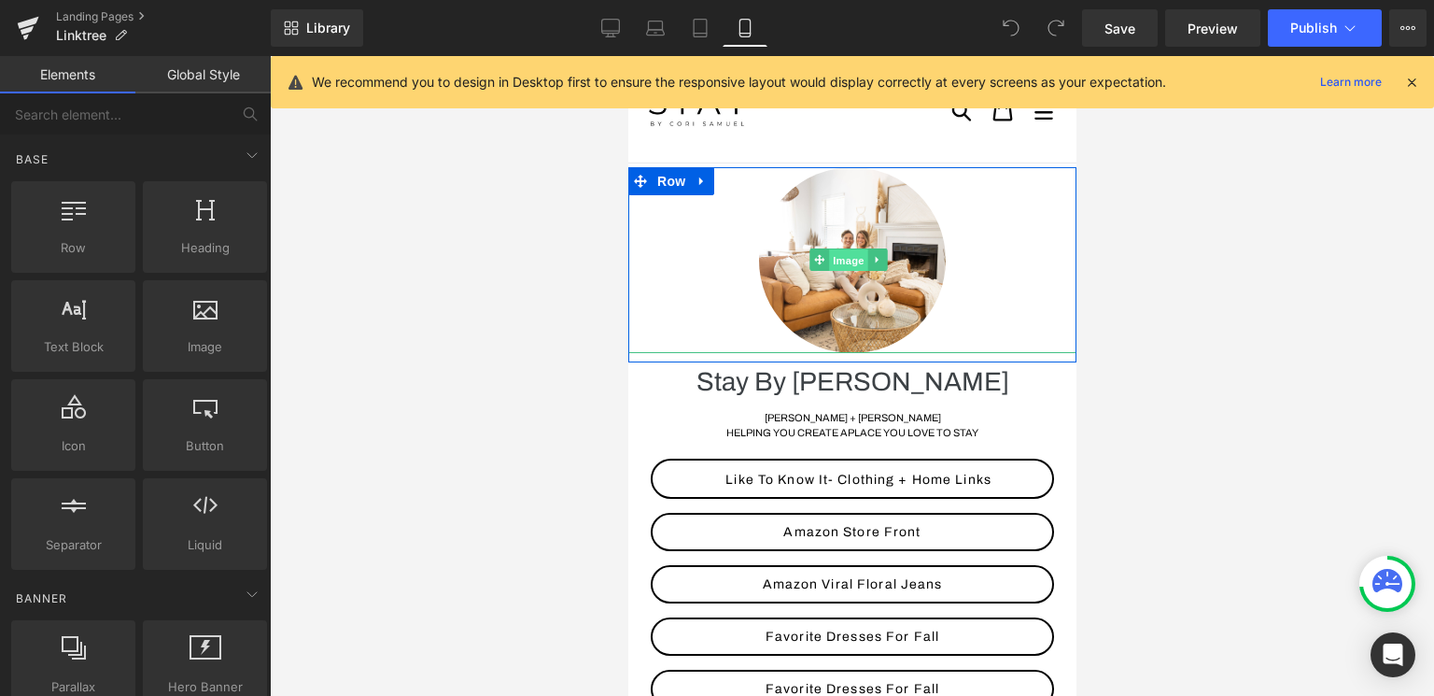
click at [851, 269] on span "Image" at bounding box center [847, 260] width 39 height 22
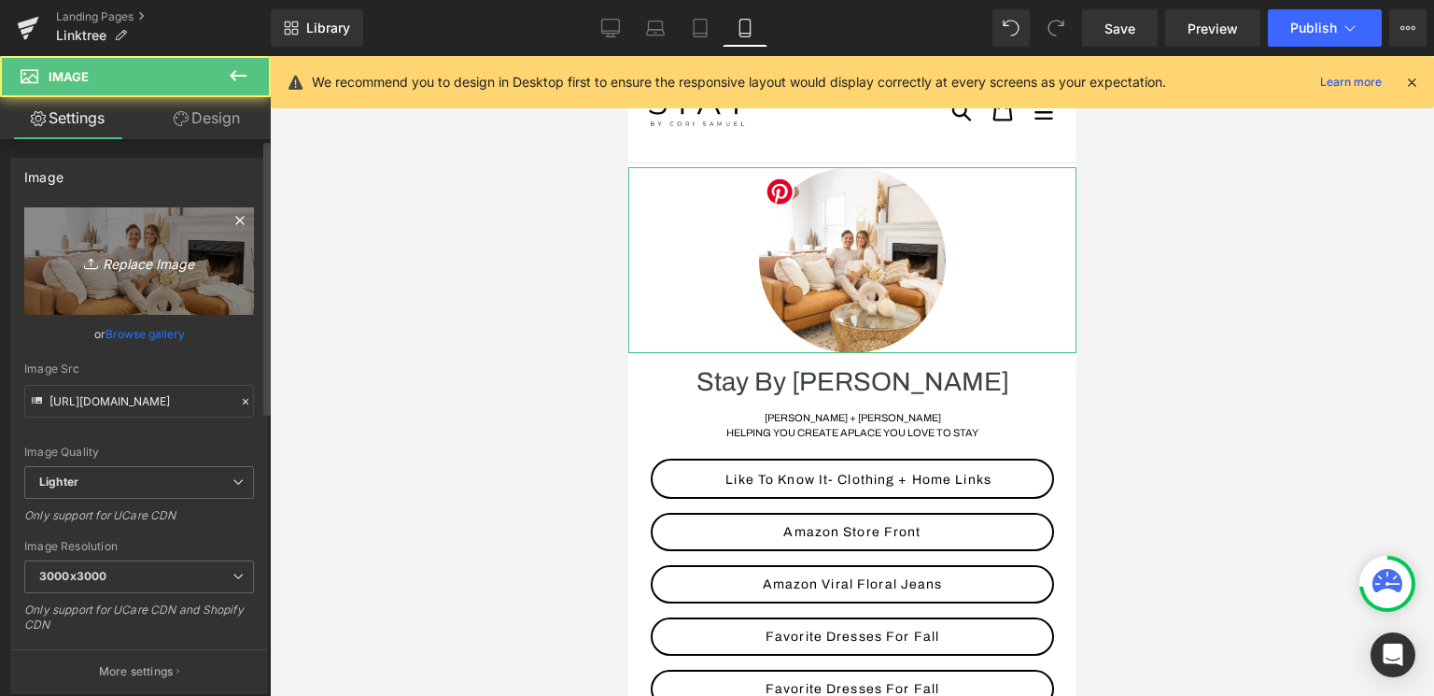
click at [140, 260] on icon "Replace Image" at bounding box center [138, 260] width 149 height 23
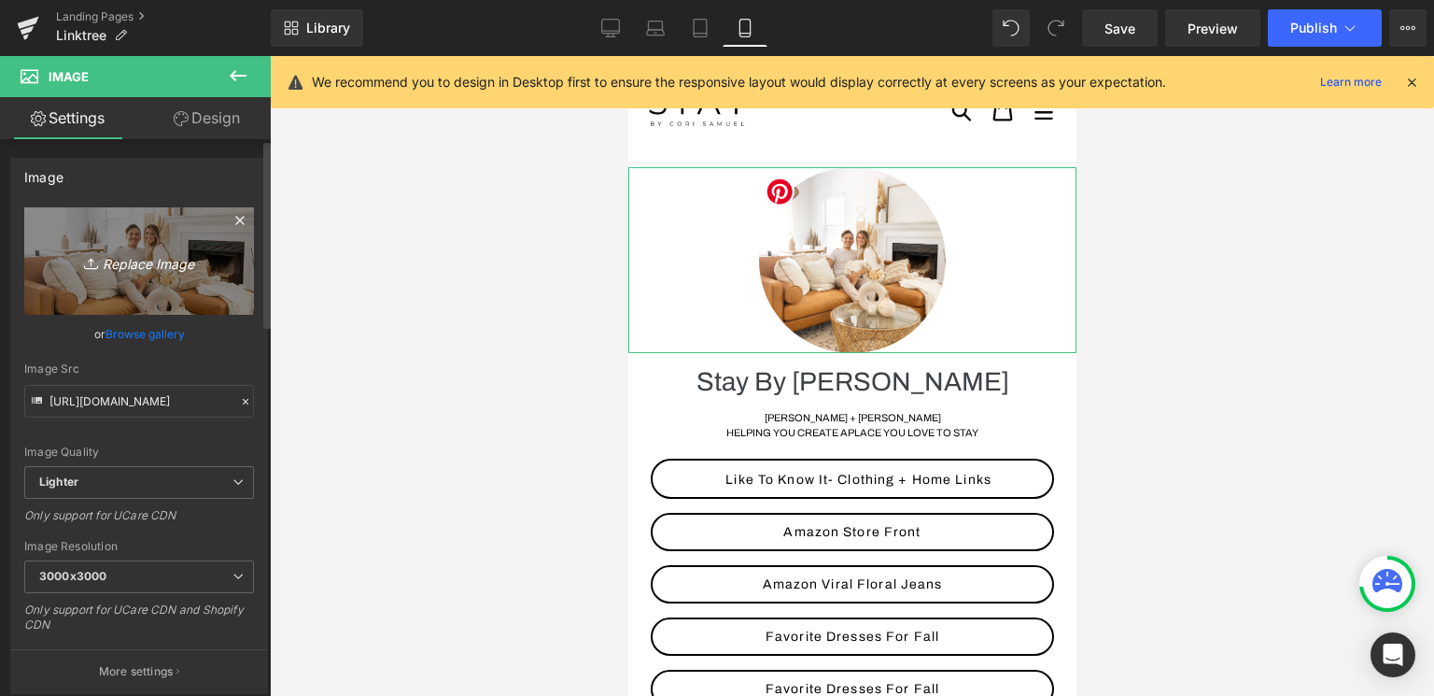
type input "C:\fakepath\IMG_3621.JPG"
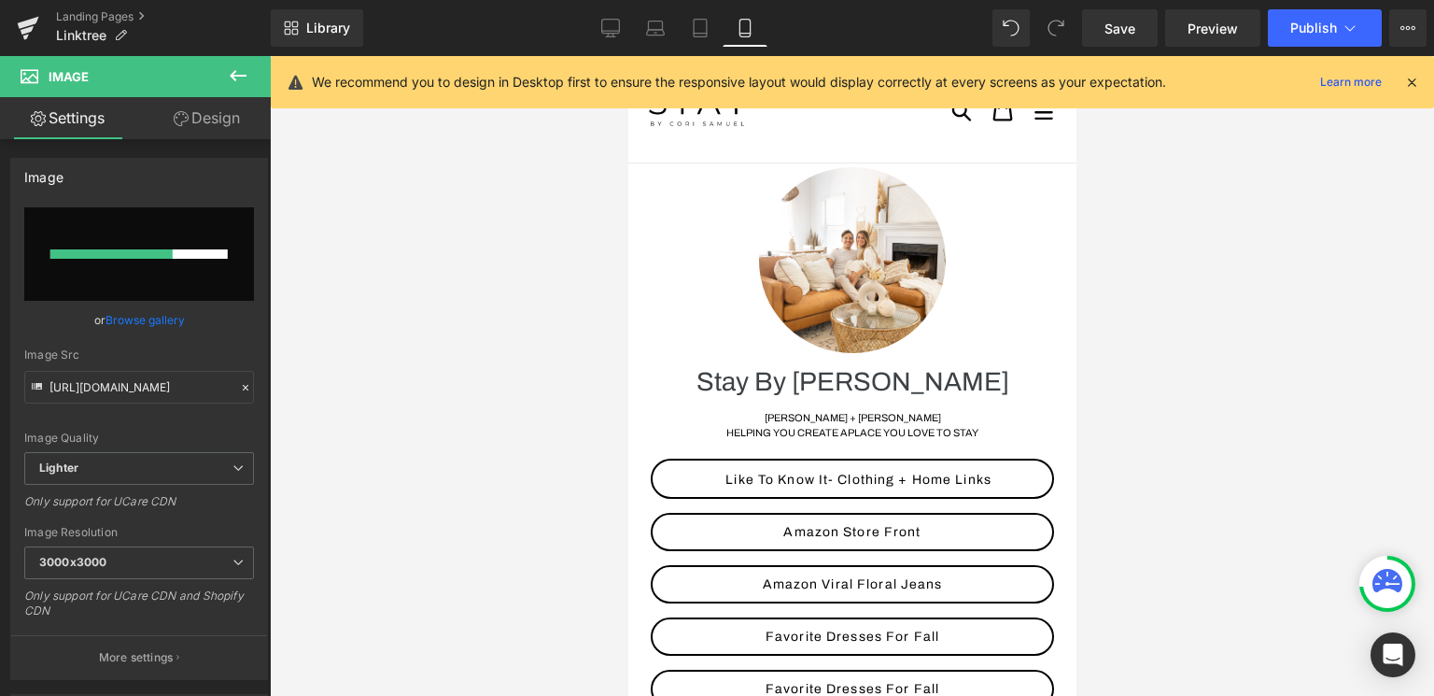
click at [1414, 85] on icon at bounding box center [1411, 82] width 17 height 17
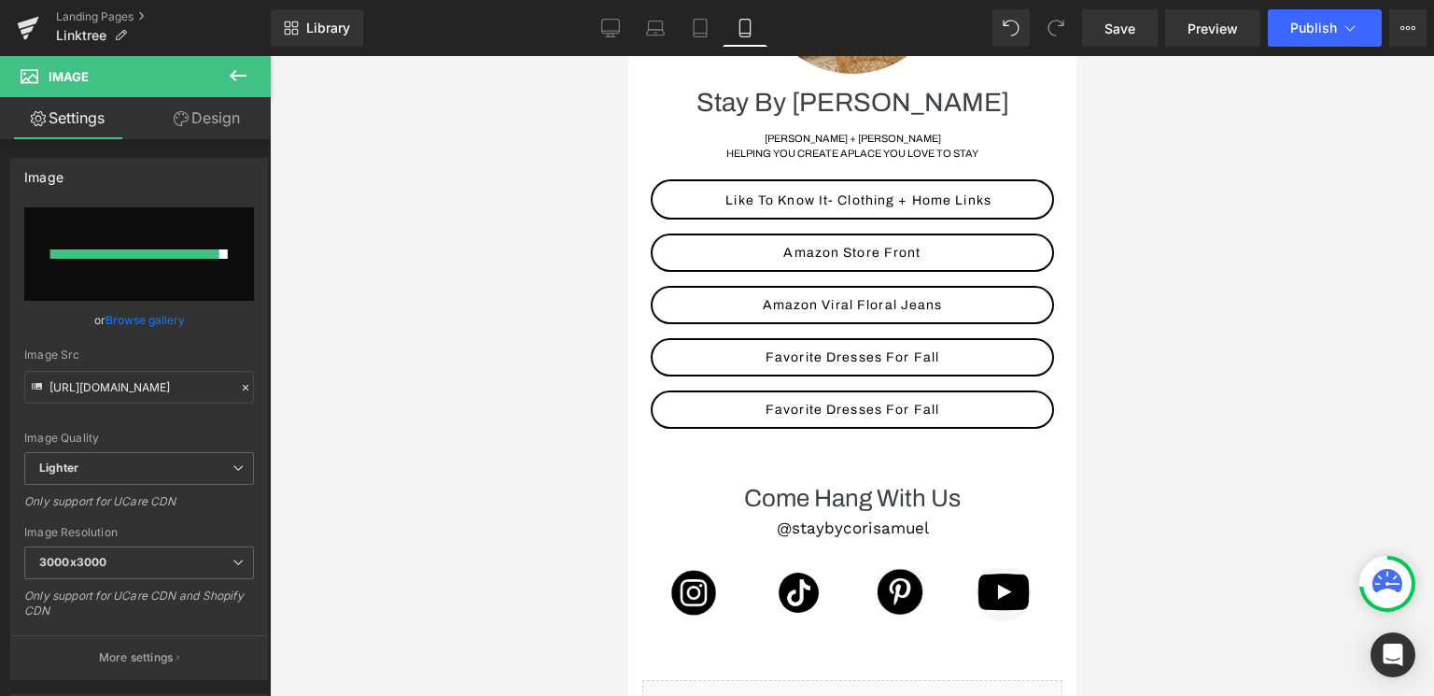
scroll to position [306, 0]
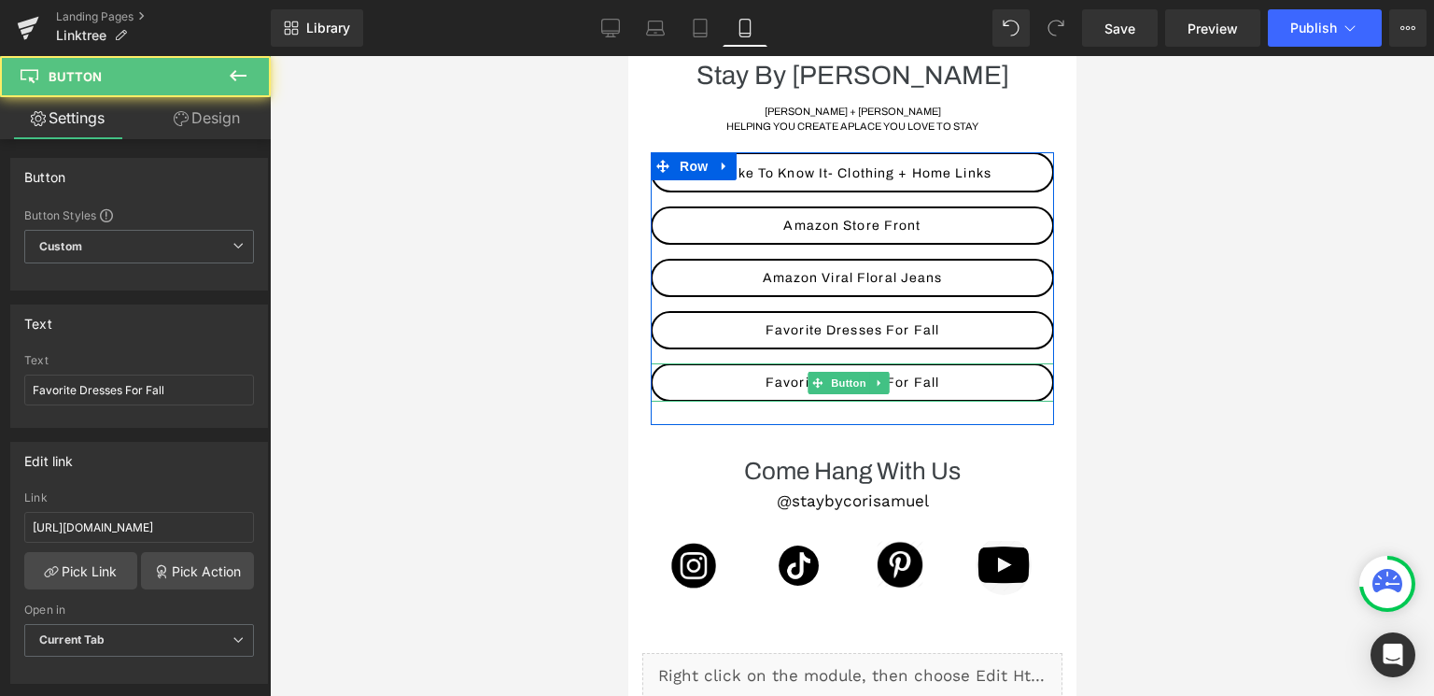
click at [789, 379] on span "Favorite Dresses For Fall" at bounding box center [852, 382] width 174 height 14
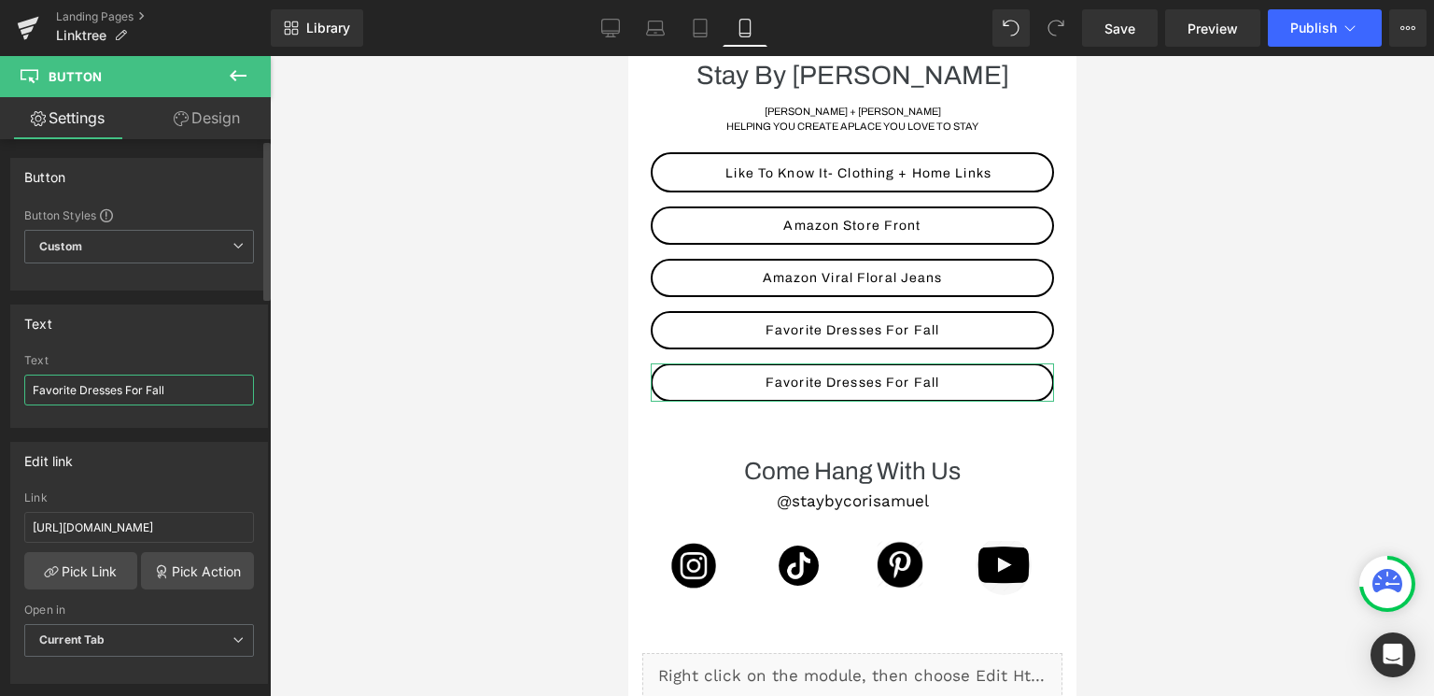
click at [181, 389] on input "Favorite Dresses For Fall" at bounding box center [139, 389] width 230 height 31
type input "Mattress Topper"
click at [149, 524] on input "[URL][DOMAIN_NAME]" at bounding box center [139, 527] width 230 height 31
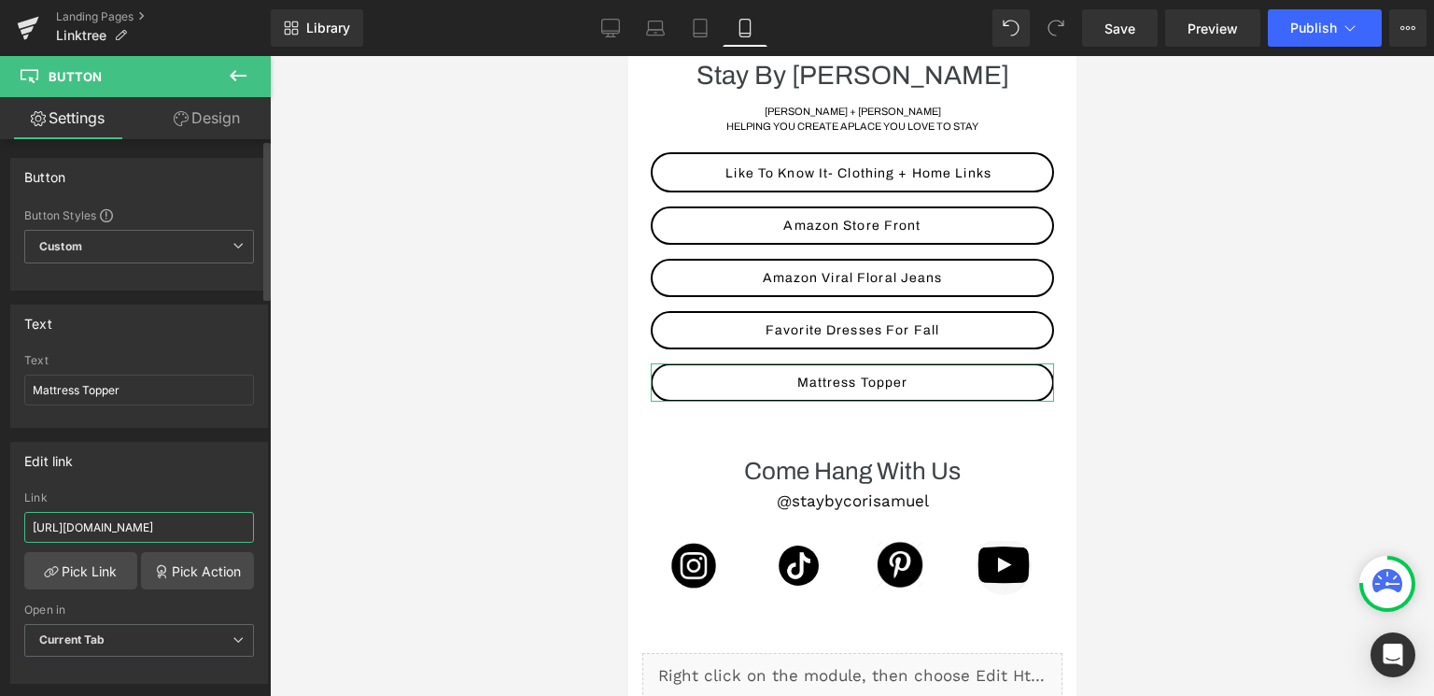
click at [149, 524] on input "[URL][DOMAIN_NAME]" at bounding box center [139, 527] width 230 height 31
click at [1312, 29] on span "Publish" at bounding box center [1313, 28] width 47 height 15
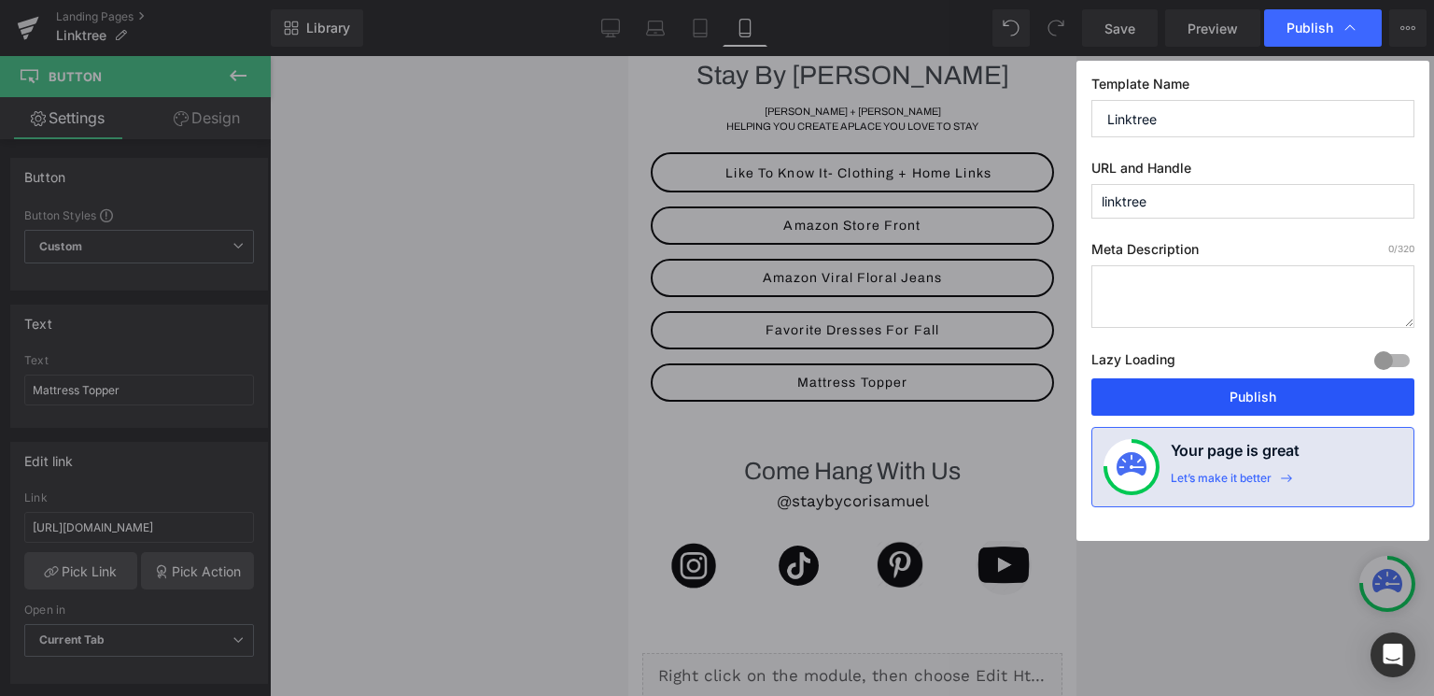
click at [1185, 402] on button "Publish" at bounding box center [1252, 396] width 323 height 37
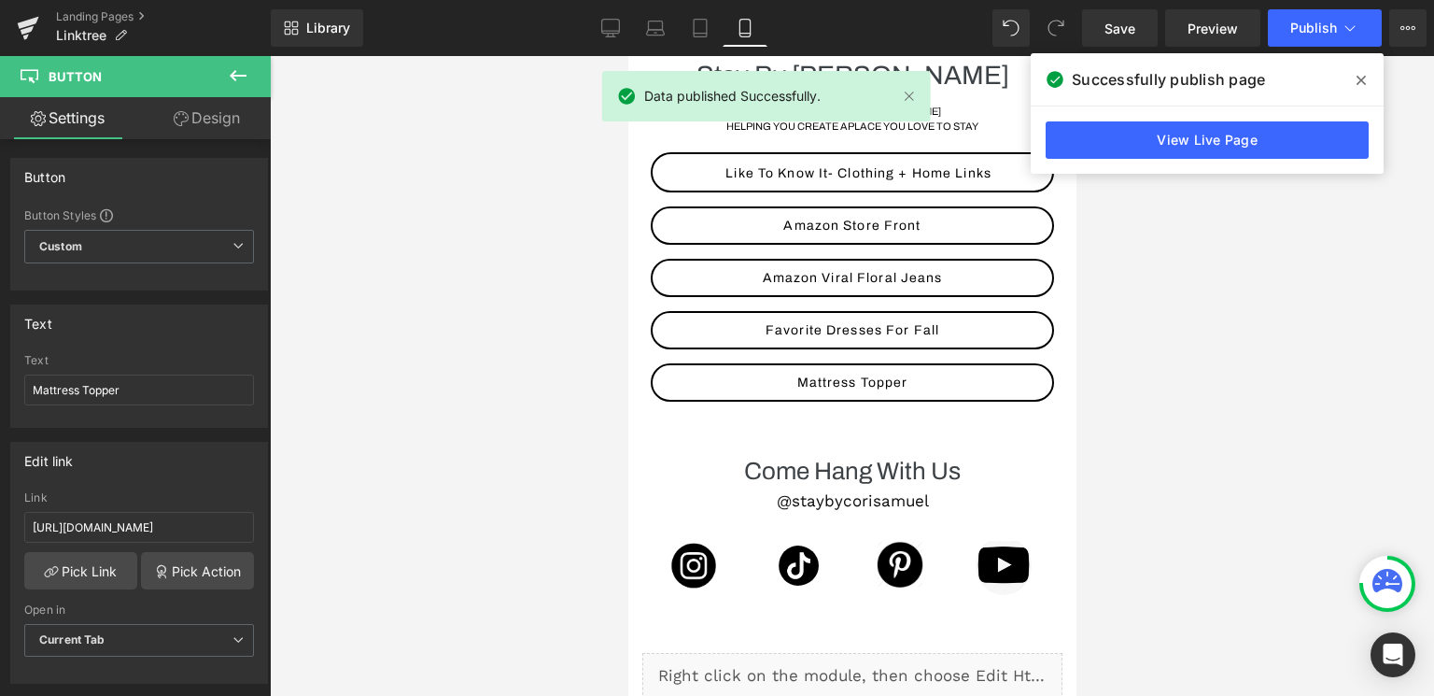
click at [1362, 78] on icon at bounding box center [1361, 80] width 9 height 9
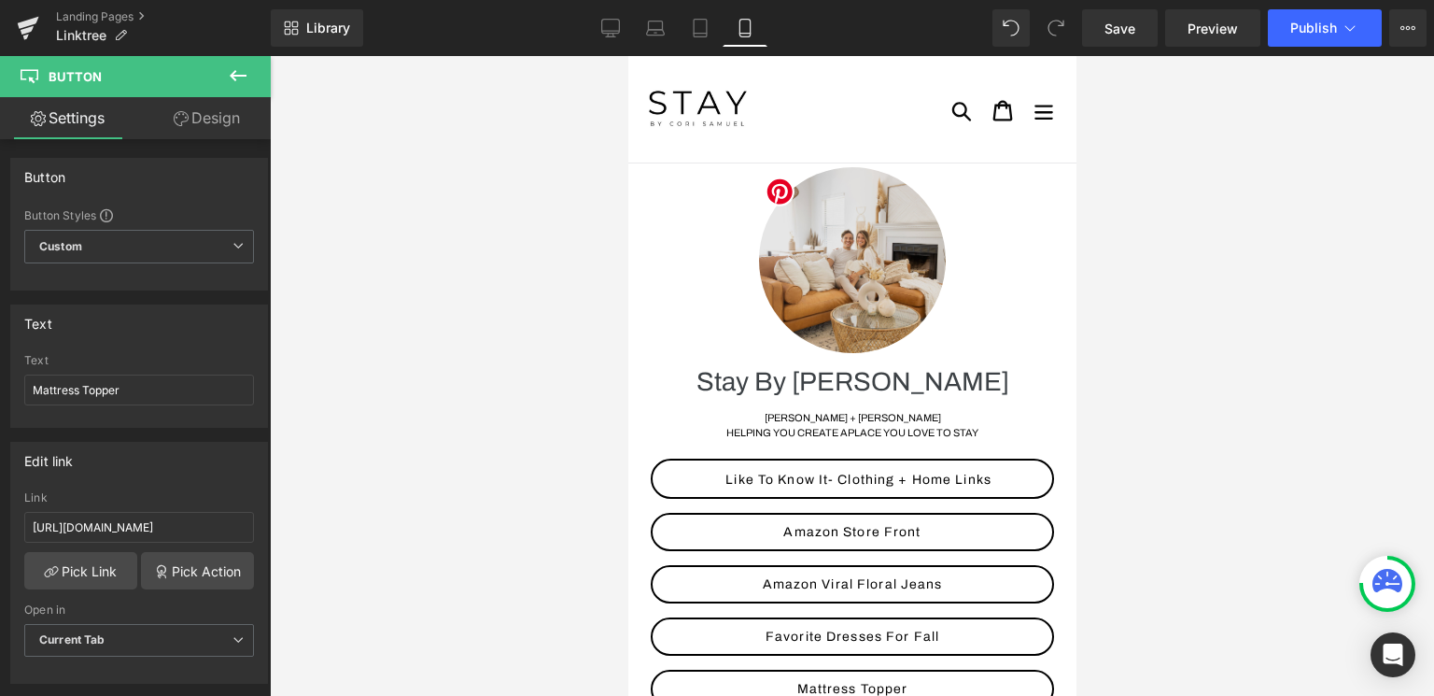
scroll to position [0, 0]
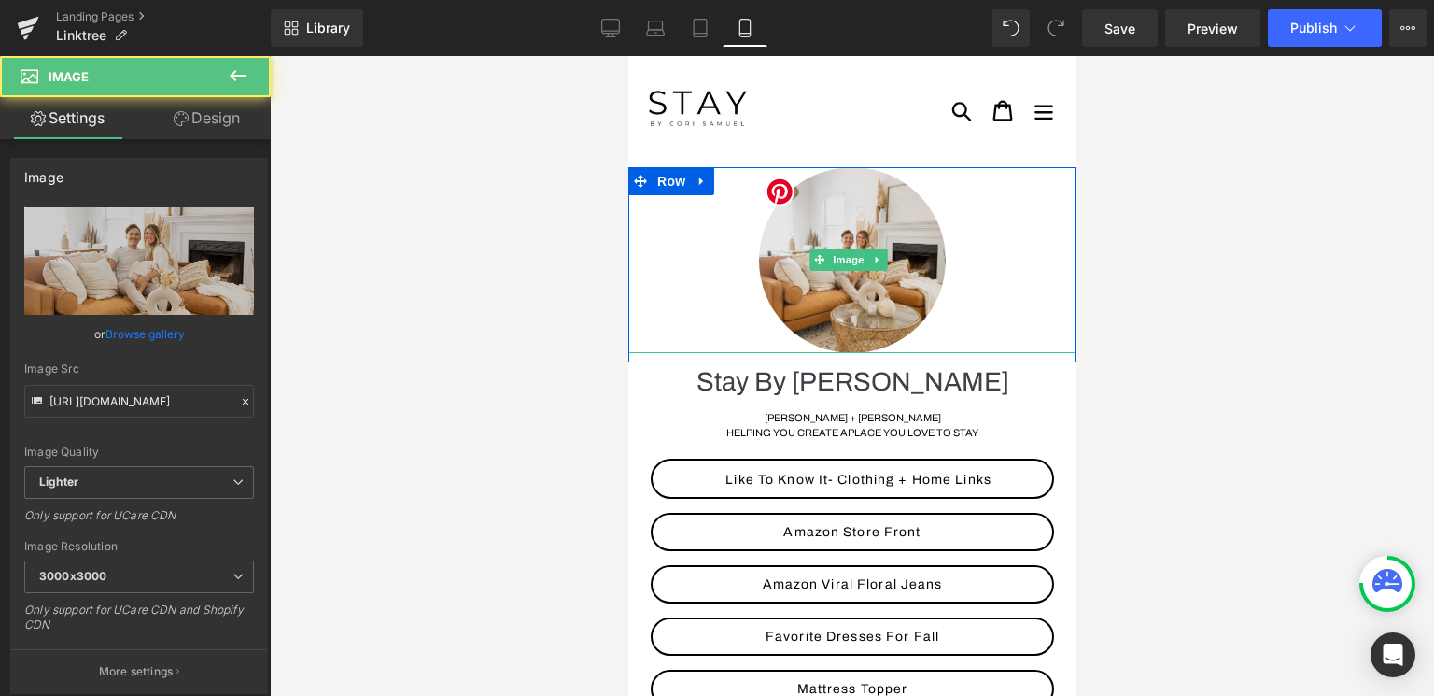
click at [858, 264] on div "Image" at bounding box center [851, 260] width 448 height 186
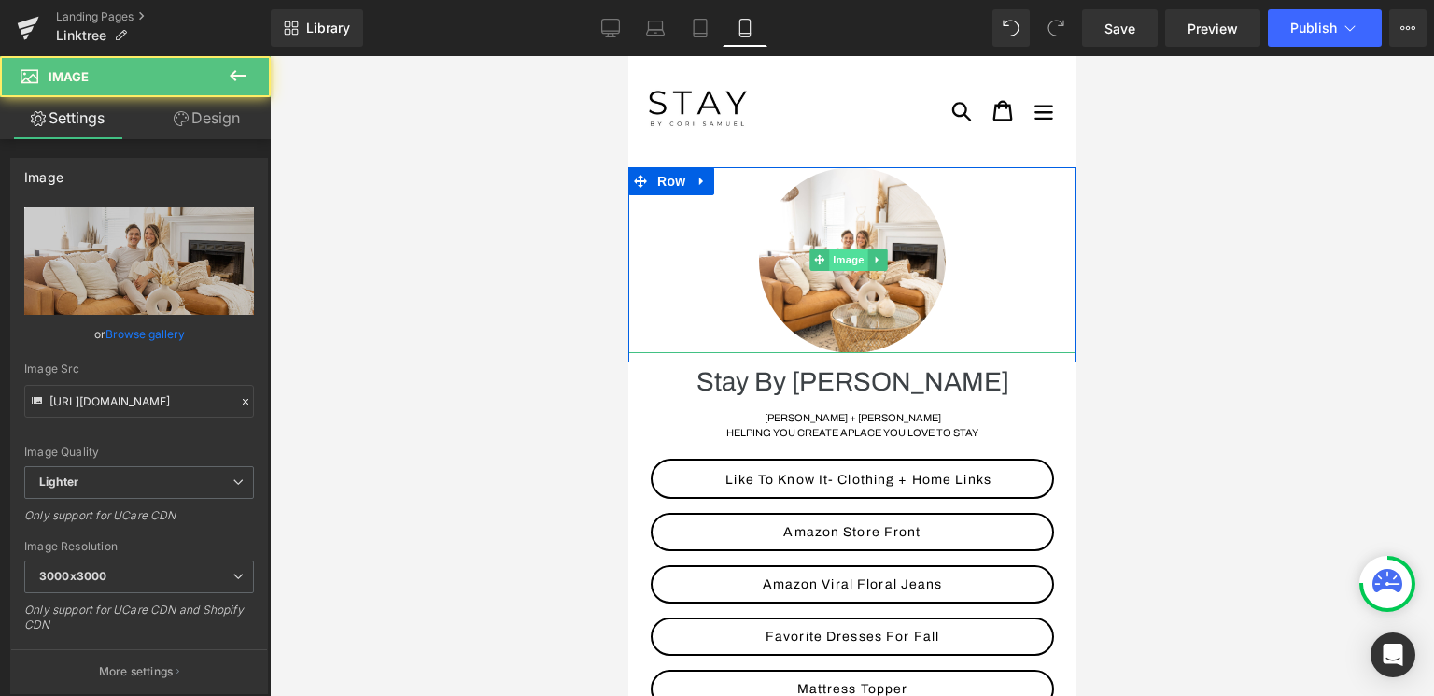
click at [850, 264] on span "Image" at bounding box center [847, 259] width 39 height 22
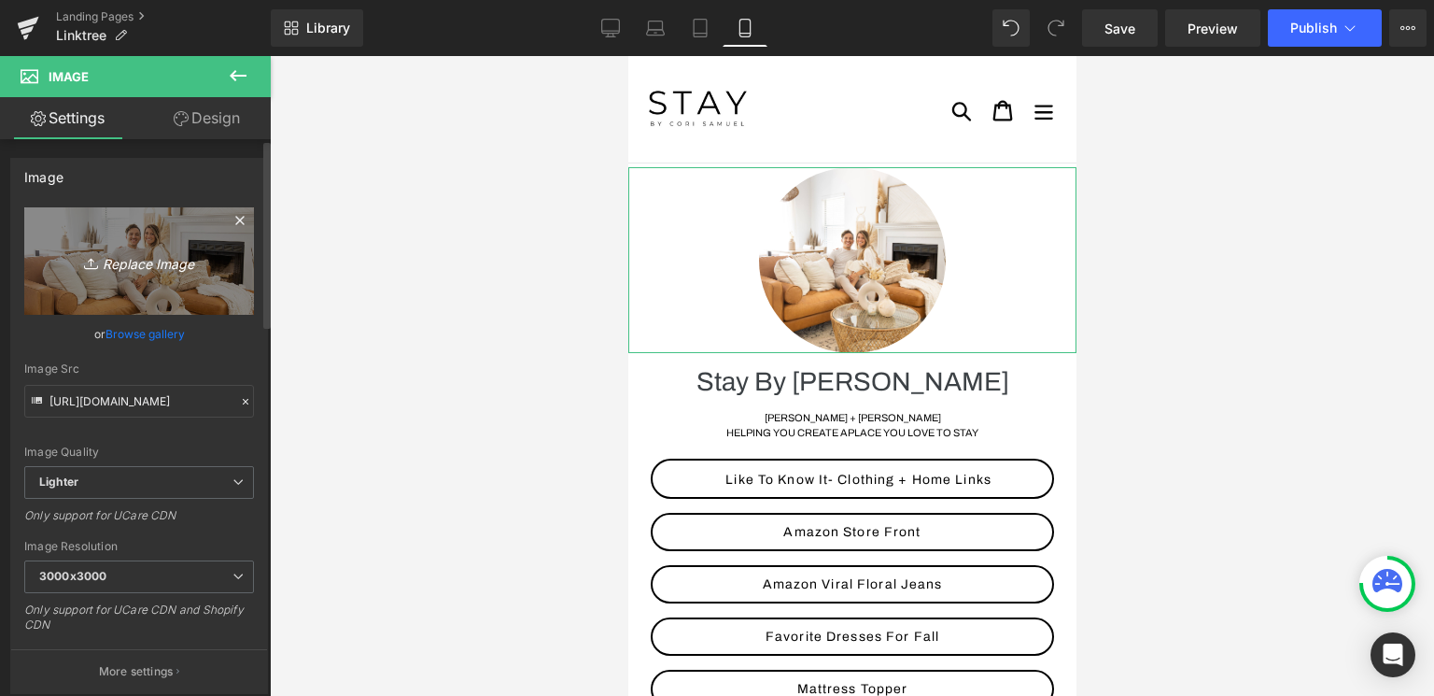
click at [146, 274] on link "Replace Image" at bounding box center [139, 260] width 230 height 107
type input "C:\fakepath\IMG_3621.JPG"
